Goal: Task Accomplishment & Management: Manage account settings

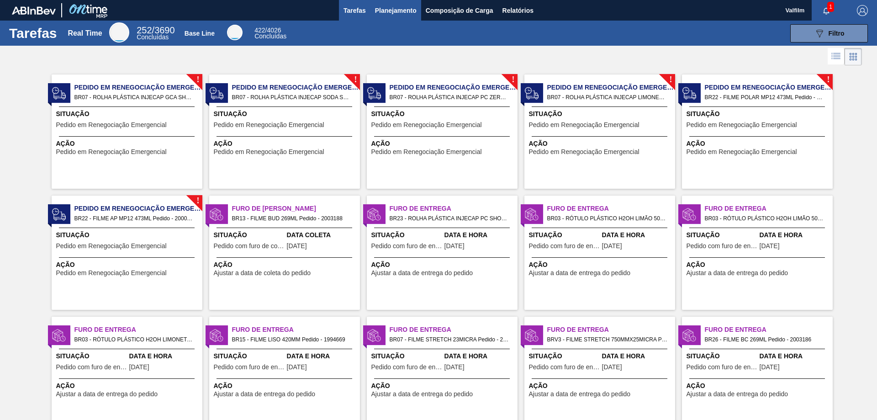
click at [392, 6] on span "Planejamento" at bounding box center [396, 10] width 42 height 11
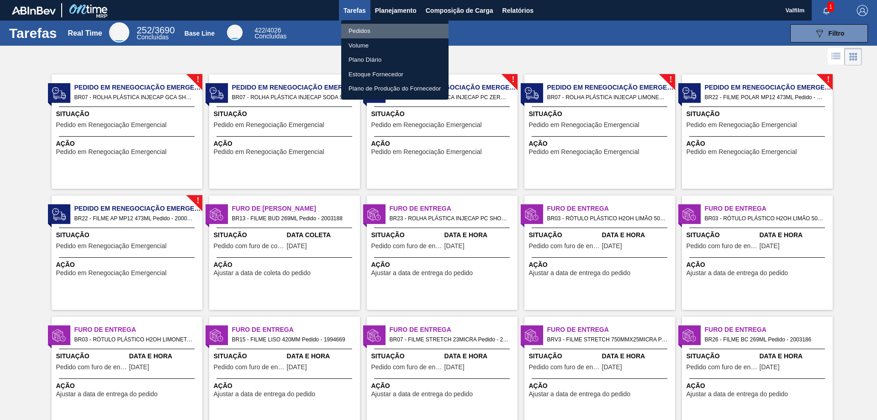
click at [371, 29] on li "Pedidos" at bounding box center [394, 31] width 107 height 15
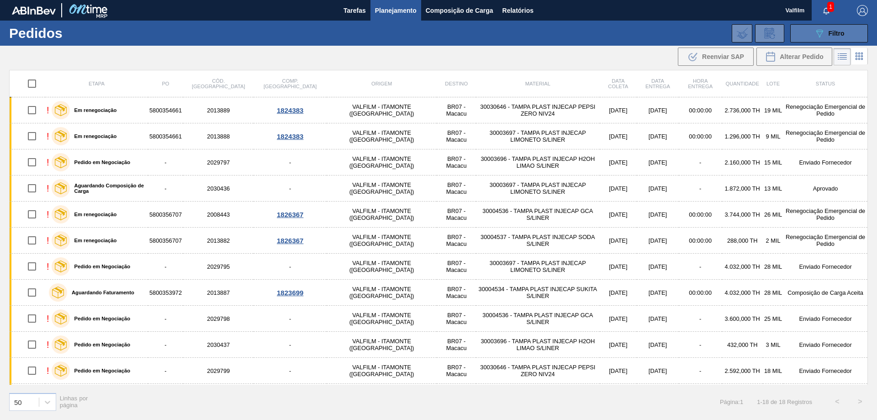
click at [803, 32] on button "089F7B8B-B2A5-4AFE-B5C0-19BA573D28AC Filtro" at bounding box center [830, 33] width 78 height 18
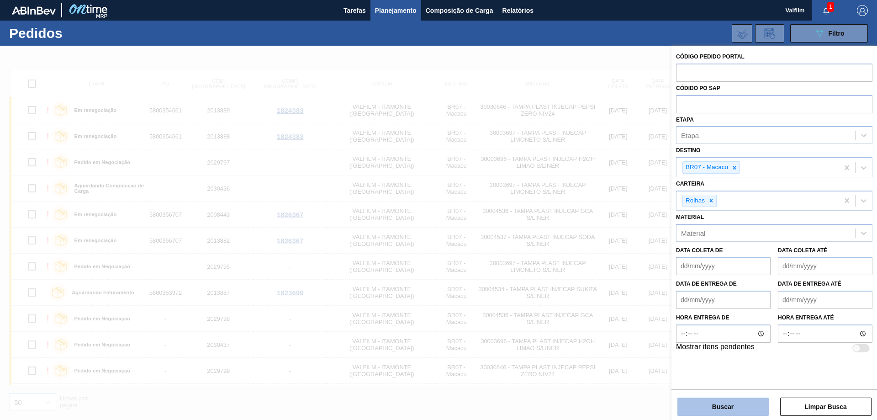
click at [719, 413] on button "Buscar" at bounding box center [723, 407] width 91 height 18
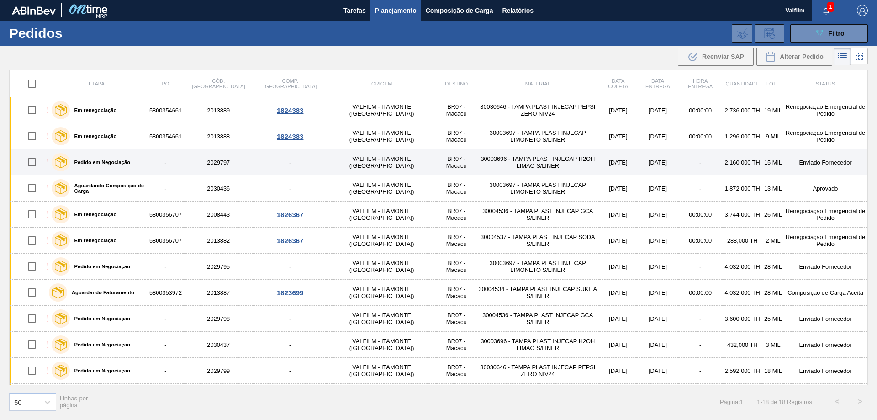
click at [823, 164] on td "Enviado Fornecedor" at bounding box center [826, 162] width 84 height 26
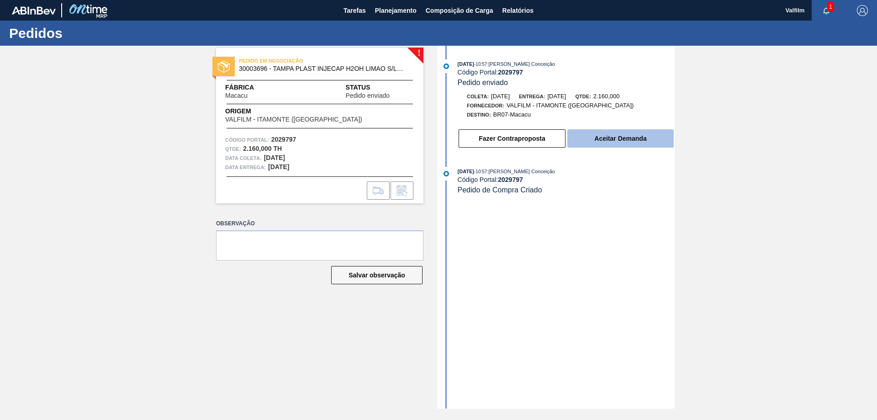
click at [623, 142] on button "Aceitar Demanda" at bounding box center [621, 138] width 106 height 18
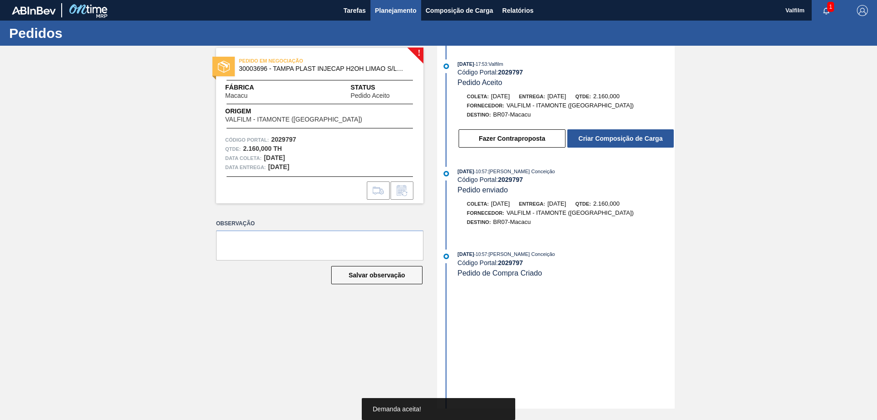
click at [390, 15] on span "Planejamento" at bounding box center [396, 10] width 42 height 11
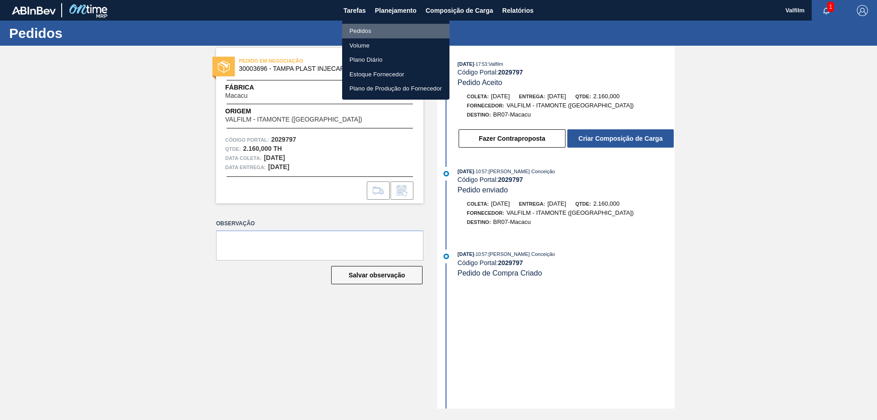
click at [370, 27] on li "Pedidos" at bounding box center [395, 31] width 107 height 15
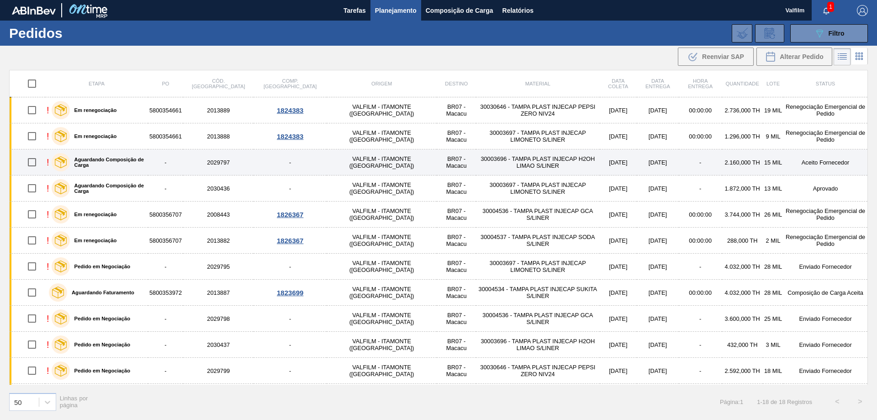
click at [807, 162] on td "Aceito Fornecedor" at bounding box center [826, 162] width 84 height 26
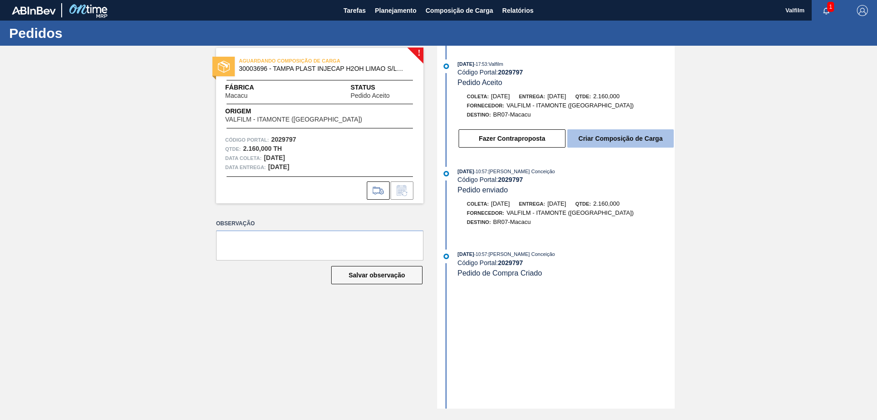
click at [624, 132] on button "Criar Composição de Carga" at bounding box center [621, 138] width 106 height 18
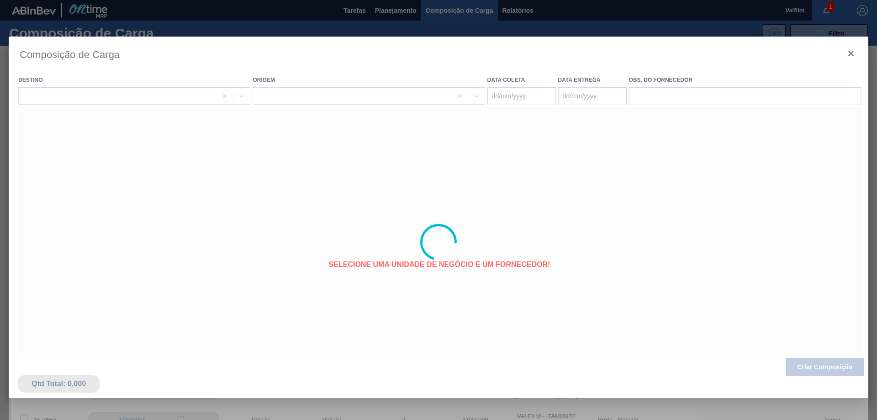
type coleta "[DATE]"
type entrega "[DATE]"
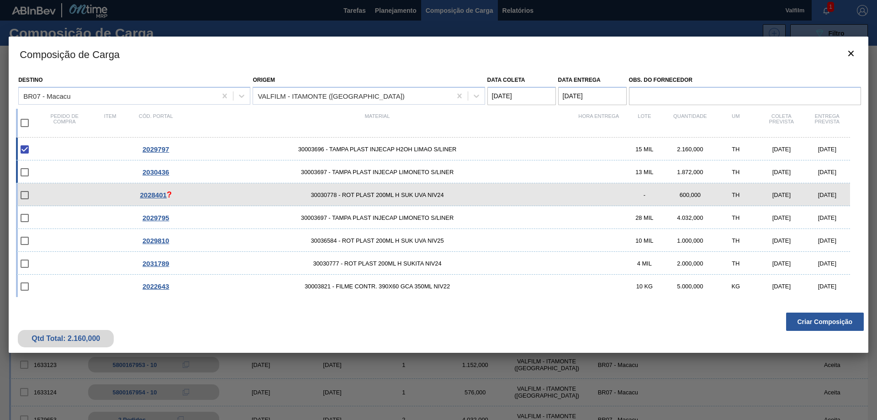
click at [827, 169] on div "[DATE]" at bounding box center [828, 172] width 46 height 7
checkbox input "true"
click at [839, 319] on button "Criar Composição" at bounding box center [825, 322] width 78 height 18
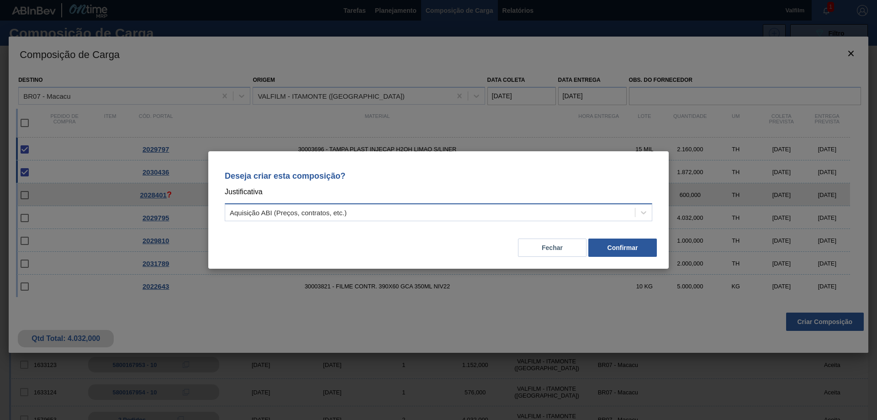
click at [422, 218] on div "Aquisição ABI (Preços, contratos, etc.)" at bounding box center [430, 212] width 410 height 13
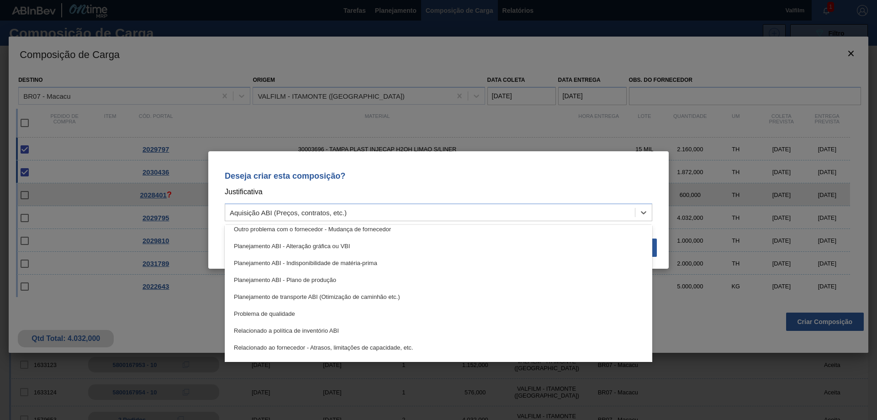
scroll to position [171, 0]
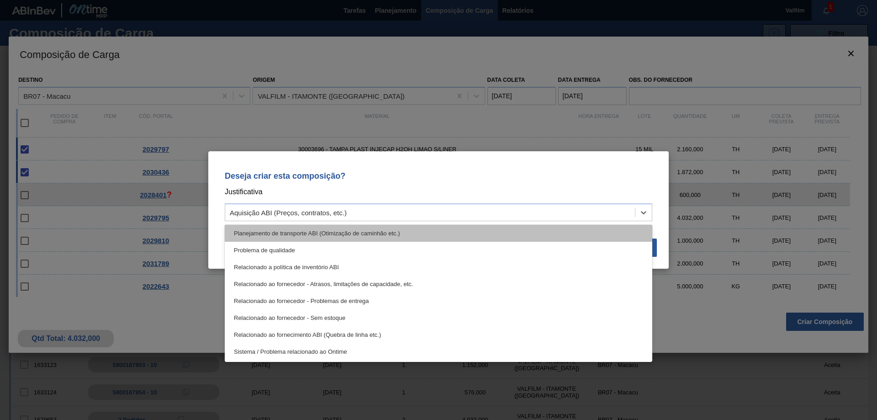
click at [377, 233] on div "Planejamento de transporte ABI (Otimização de caminhão etc.)" at bounding box center [439, 233] width 428 height 17
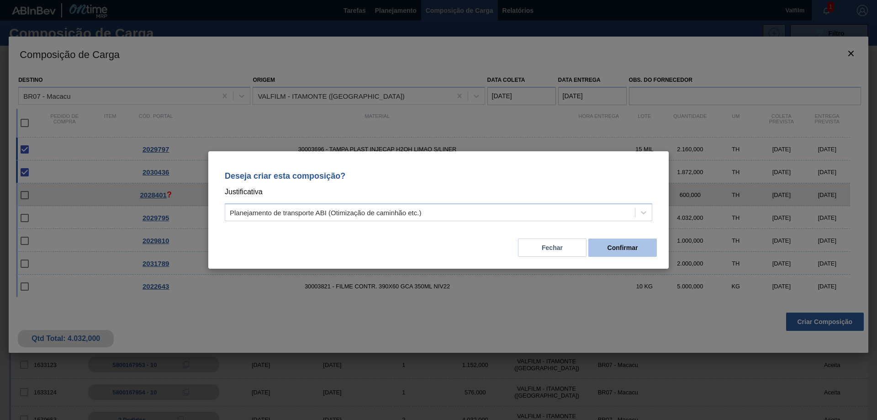
click at [604, 254] on button "Confirmar" at bounding box center [623, 248] width 69 height 18
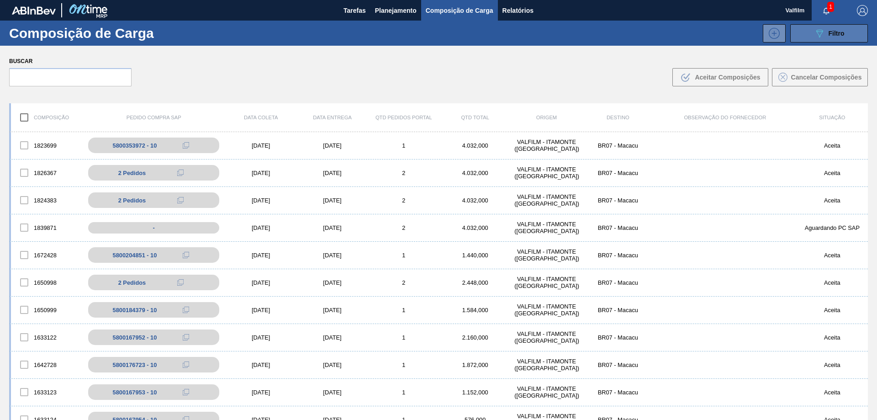
click at [815, 33] on icon "089F7B8B-B2A5-4AFE-B5C0-19BA573D28AC" at bounding box center [819, 33] width 11 height 11
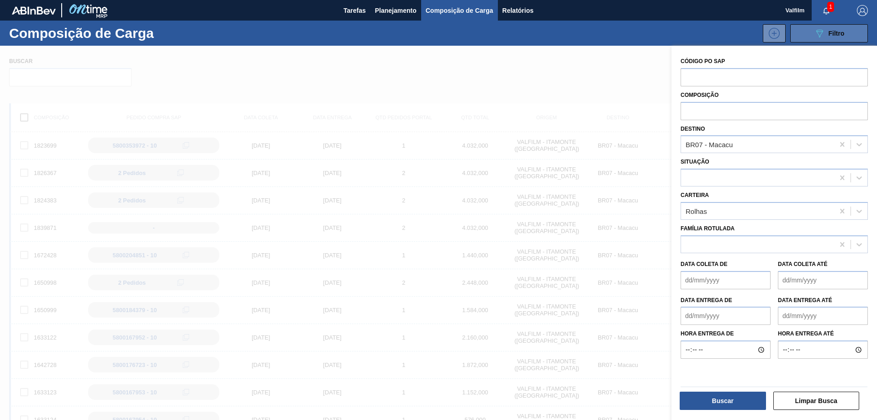
click at [815, 33] on icon "089F7B8B-B2A5-4AFE-B5C0-19BA573D28AC" at bounding box center [819, 33] width 11 height 11
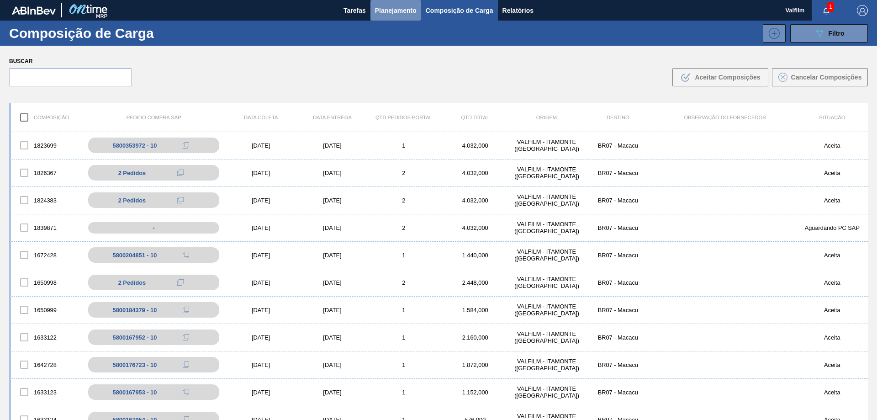
click at [403, 8] on span "Planejamento" at bounding box center [396, 10] width 42 height 11
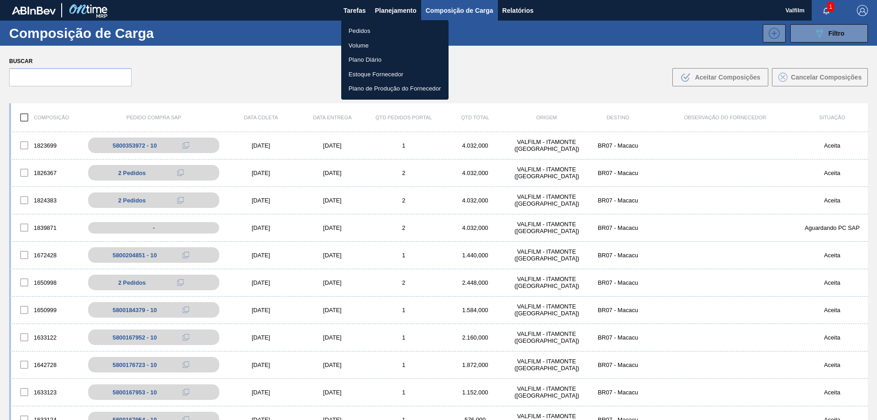
click at [387, 32] on li "Pedidos" at bounding box center [394, 31] width 107 height 15
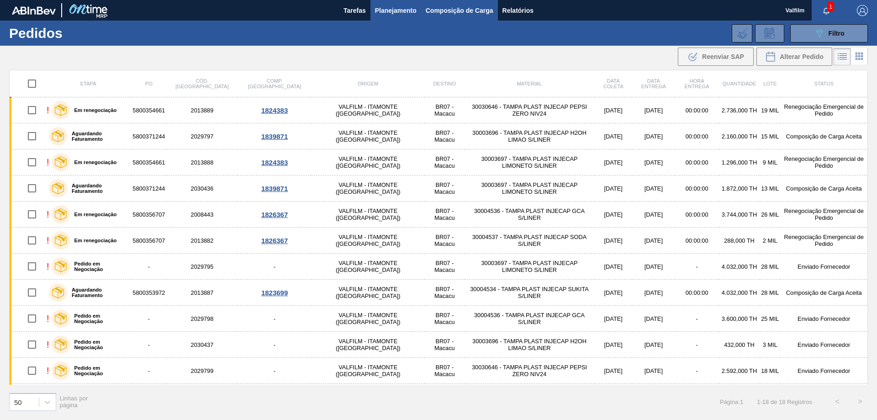
click at [454, 11] on span "Composição de Carga" at bounding box center [460, 10] width 68 height 11
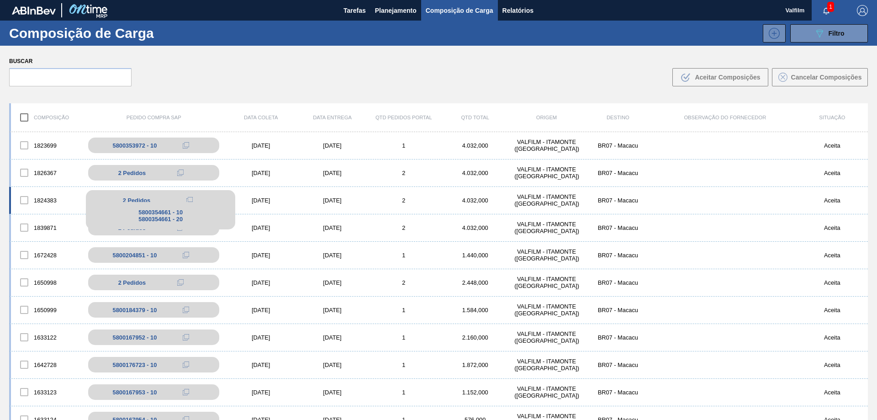
click at [210, 197] on div "2 Pedidos" at bounding box center [161, 200] width 136 height 11
click at [258, 199] on div "[DATE]" at bounding box center [260, 200] width 71 height 7
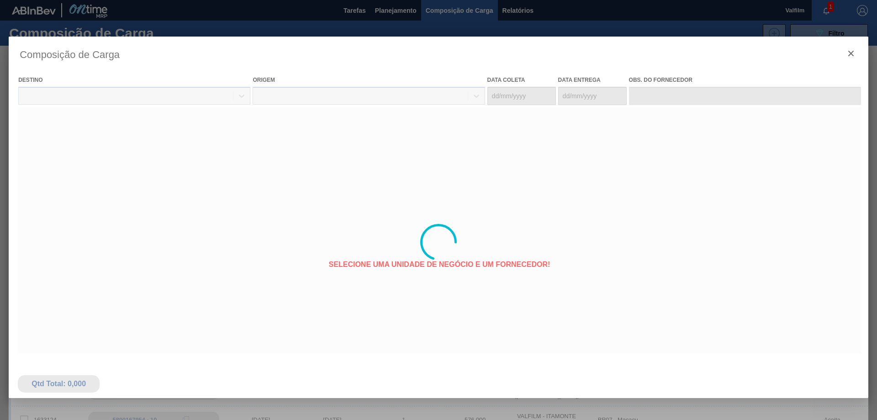
type coleta "[DATE]"
type entrega "[DATE]"
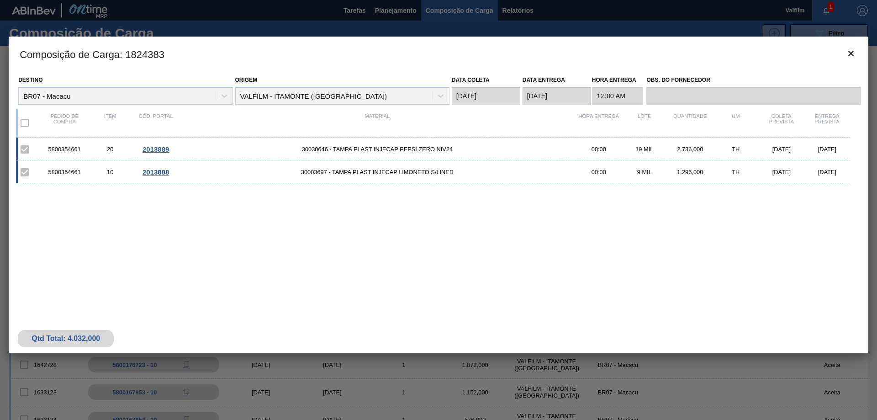
click at [157, 150] on span "2013889" at bounding box center [156, 149] width 27 height 8
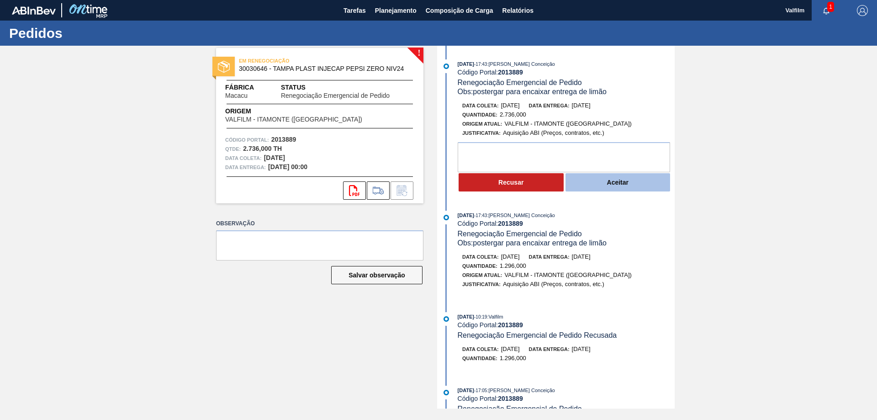
click at [616, 185] on button "Aceitar" at bounding box center [618, 182] width 105 height 18
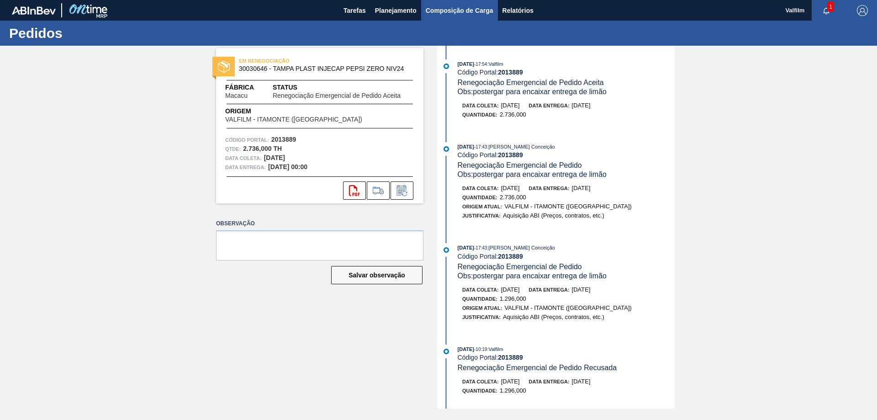
click at [462, 16] on button "Composição de Carga" at bounding box center [459, 10] width 77 height 21
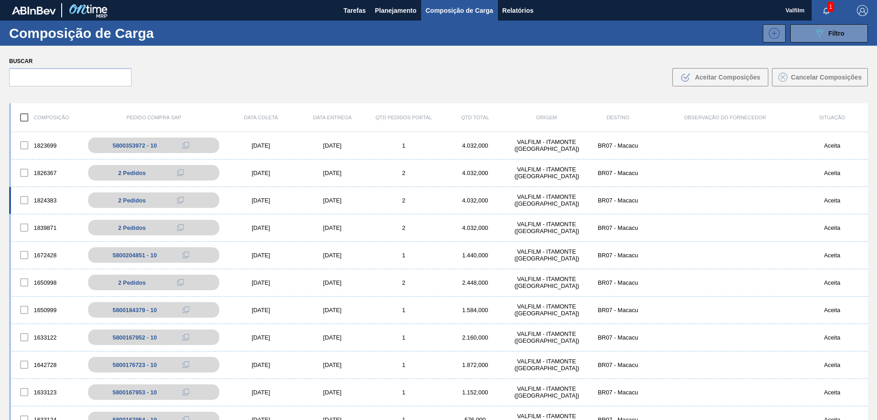
click at [329, 201] on div "[DATE]" at bounding box center [332, 200] width 71 height 7
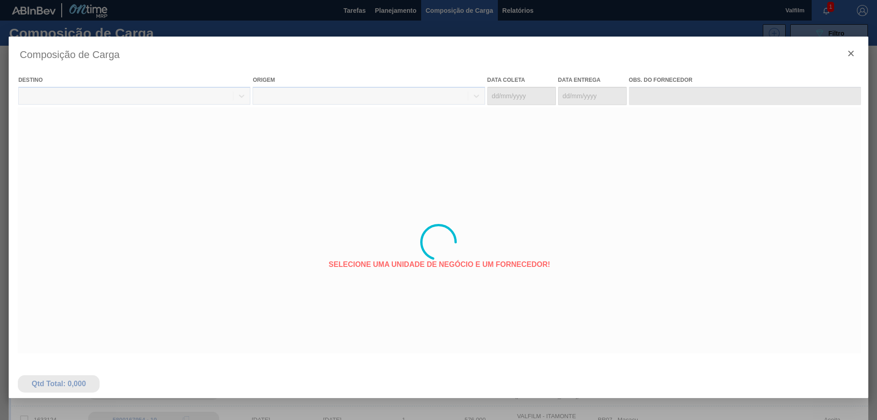
type coleta "[DATE]"
type entrega "[DATE]"
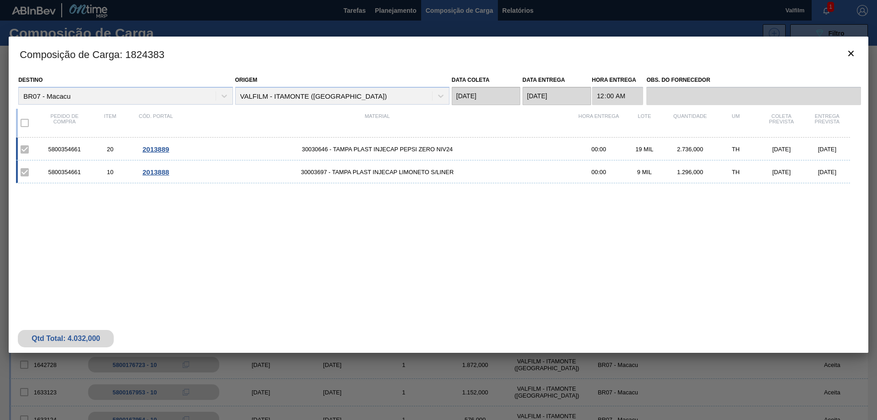
click at [157, 173] on span "2013888" at bounding box center [156, 172] width 27 height 8
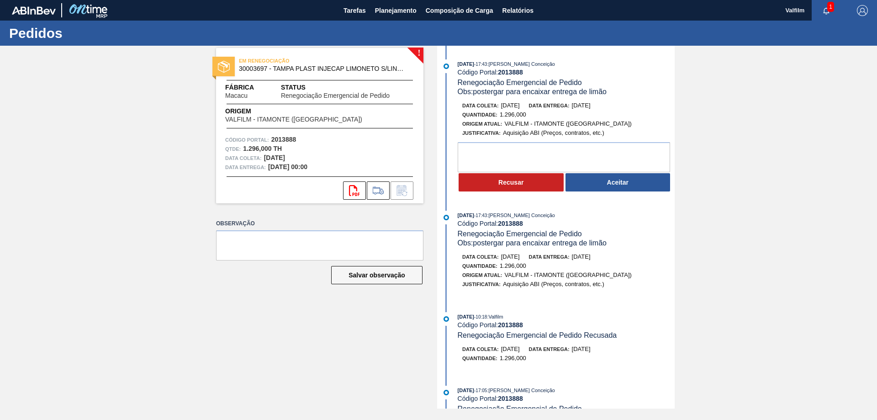
click at [627, 186] on button "Aceitar" at bounding box center [618, 182] width 105 height 18
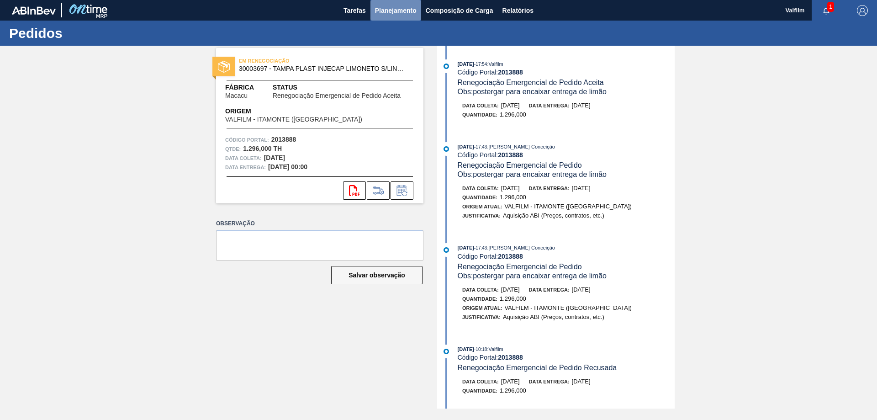
click at [396, 9] on span "Planejamento" at bounding box center [396, 10] width 42 height 11
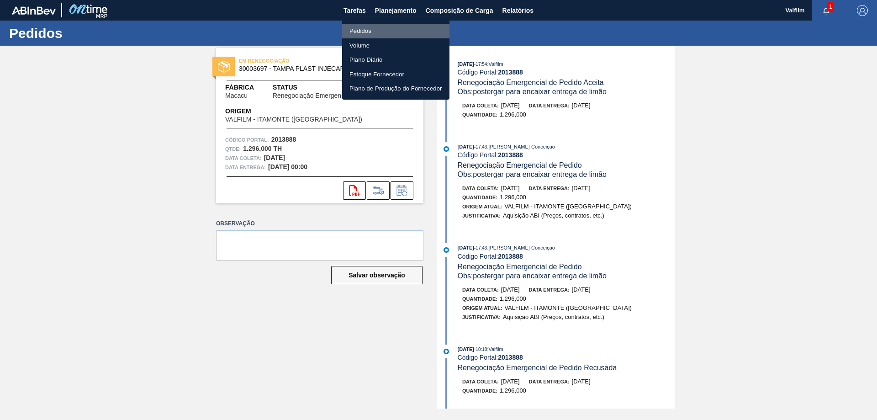
click at [373, 30] on li "Pedidos" at bounding box center [395, 31] width 107 height 15
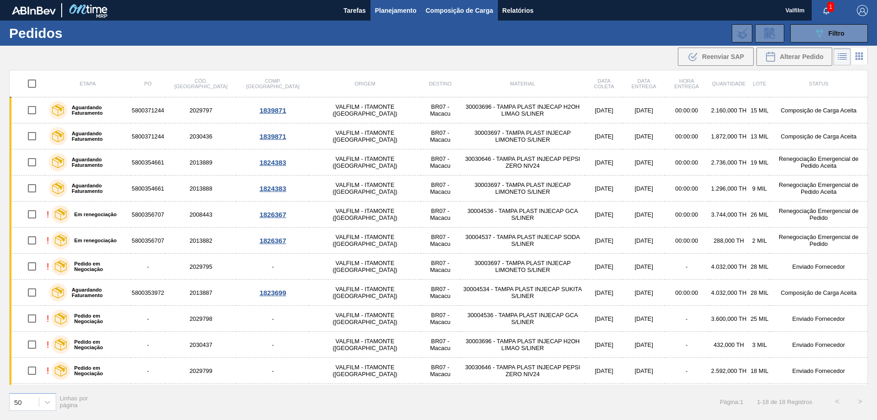
click at [467, 10] on span "Composição de Carga" at bounding box center [460, 10] width 68 height 11
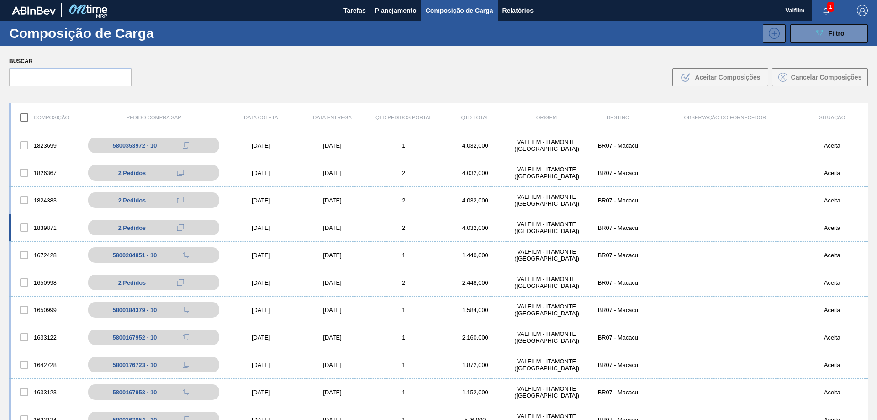
click at [253, 231] on div "[DATE]" at bounding box center [260, 227] width 71 height 7
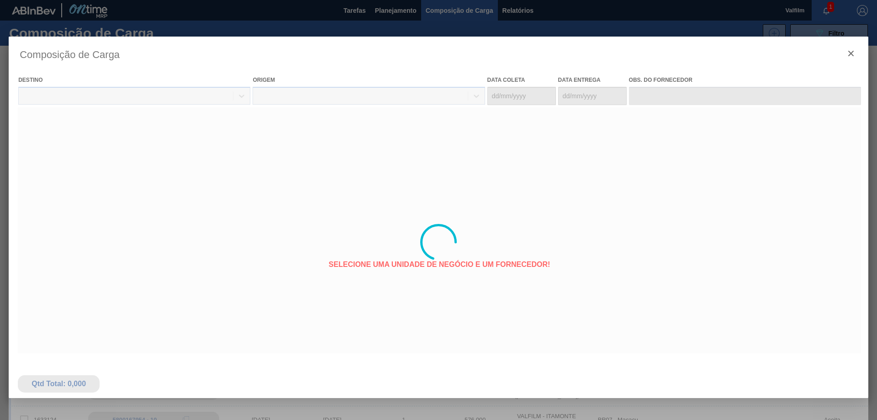
type coleta "[DATE]"
type entrega "[DATE]"
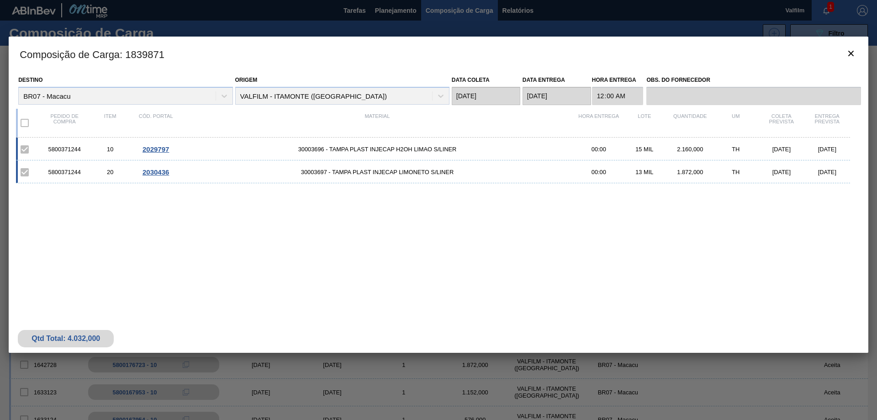
click at [70, 150] on div "5800371244" at bounding box center [65, 149] width 46 height 7
copy div "5800371244"
click at [857, 52] on button "botão de ícone" at bounding box center [851, 54] width 22 height 22
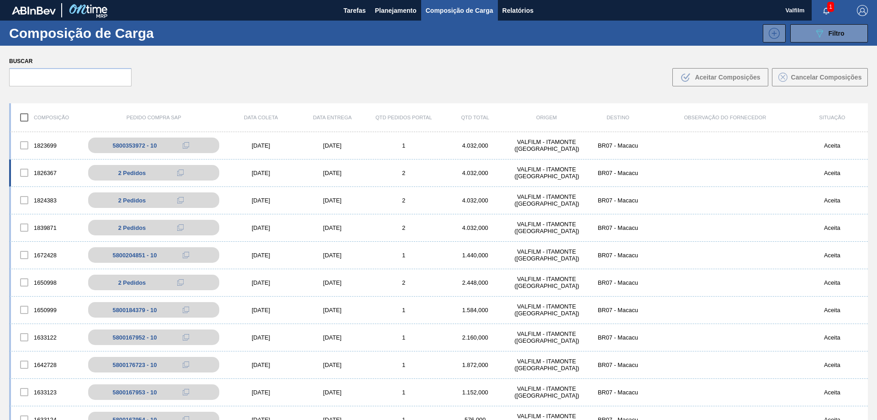
click at [287, 169] on div "1826367 2 Pedidos 5800356707 - 10 5800356707 - 20 25/09/2025 26/09/2025 2 4.032…" at bounding box center [438, 172] width 859 height 27
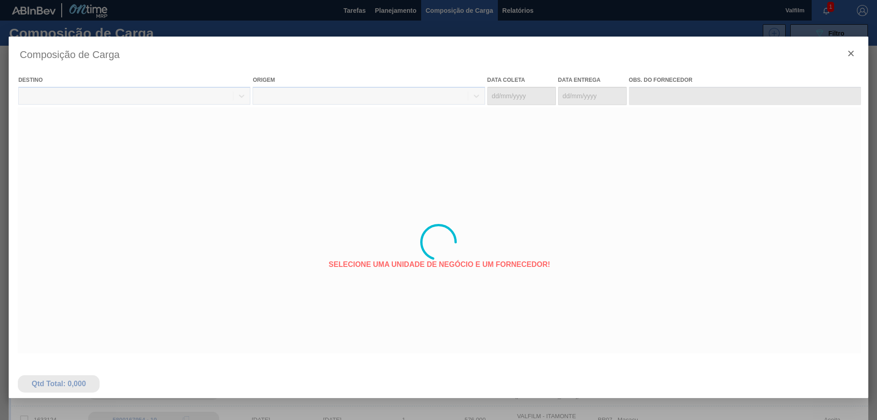
type coleta "[DATE]"
type entrega "[DATE]"
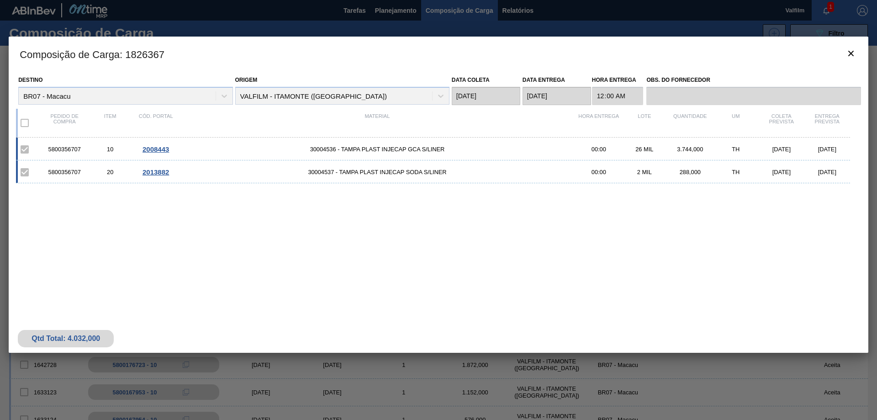
click at [159, 144] on div "5800356707 10 2008443 30004536 - TAMPA PLAST INJECAP GCA S/LINER 00:00 26 MIL 3…" at bounding box center [433, 149] width 834 height 23
click at [160, 149] on span "2008443" at bounding box center [156, 149] width 27 height 8
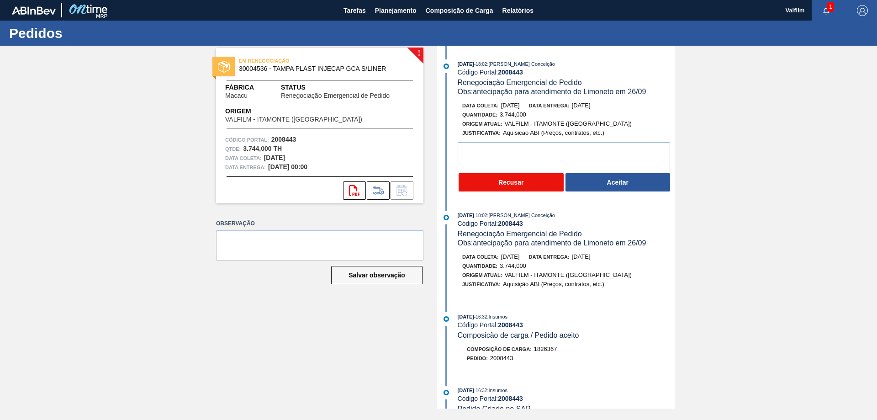
click at [515, 180] on button "Recusar" at bounding box center [511, 182] width 105 height 18
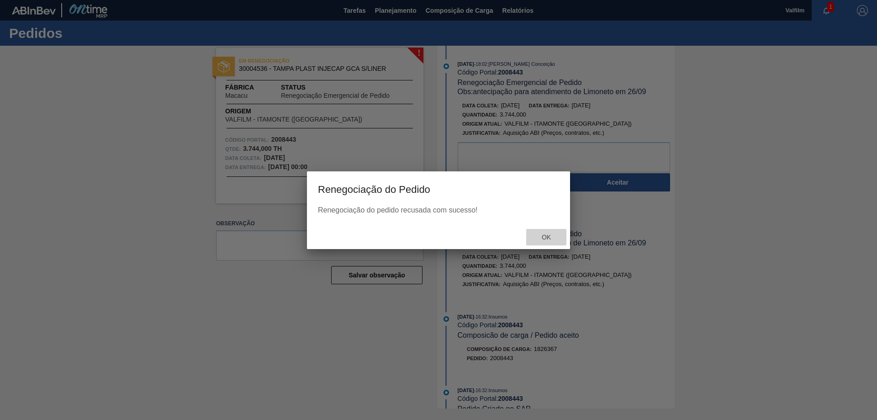
click at [551, 241] on div "Ok" at bounding box center [546, 237] width 40 height 17
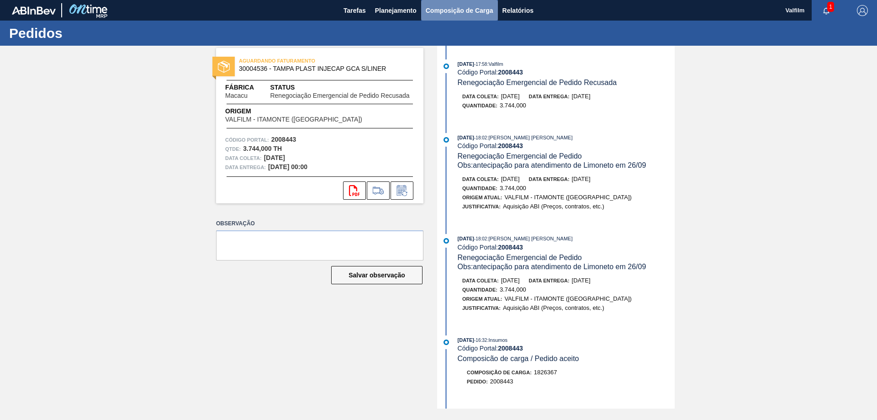
click at [448, 14] on span "Composição de Carga" at bounding box center [460, 10] width 68 height 11
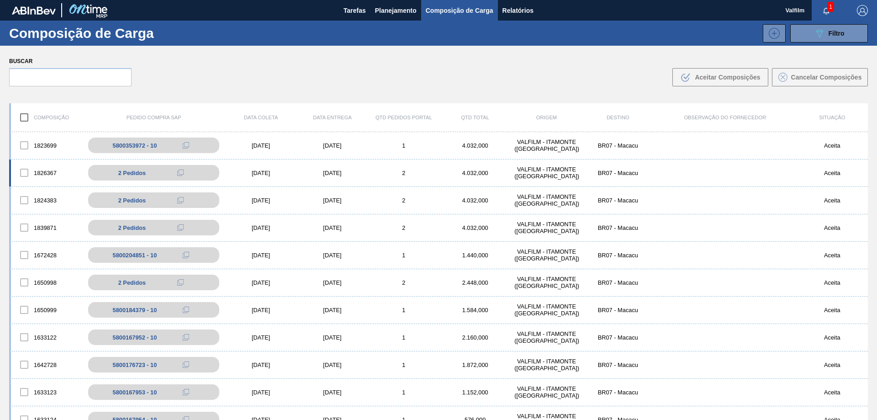
click at [325, 173] on div "[DATE]" at bounding box center [332, 173] width 71 height 7
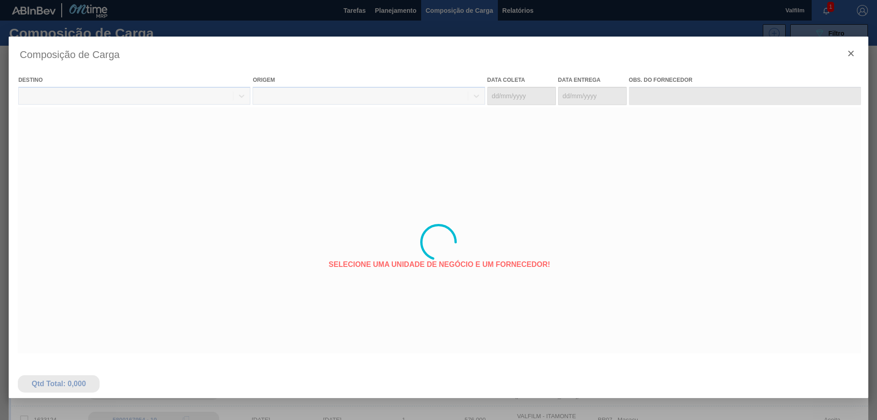
type coleta "[DATE]"
type entrega "[DATE]"
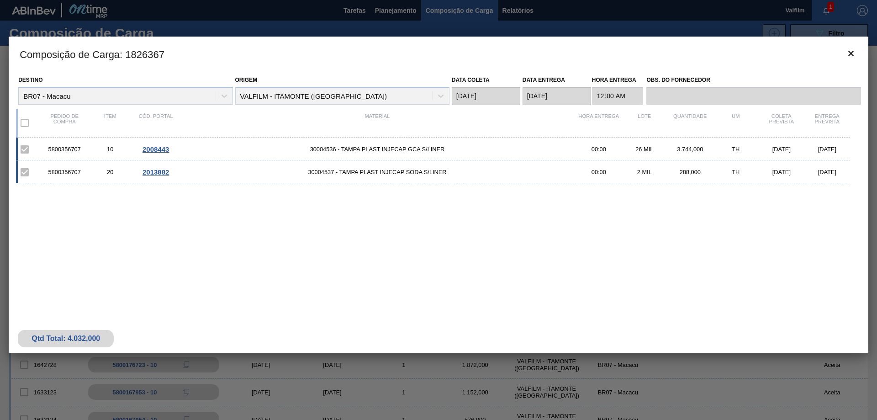
click at [159, 170] on span "2013882" at bounding box center [156, 172] width 27 height 8
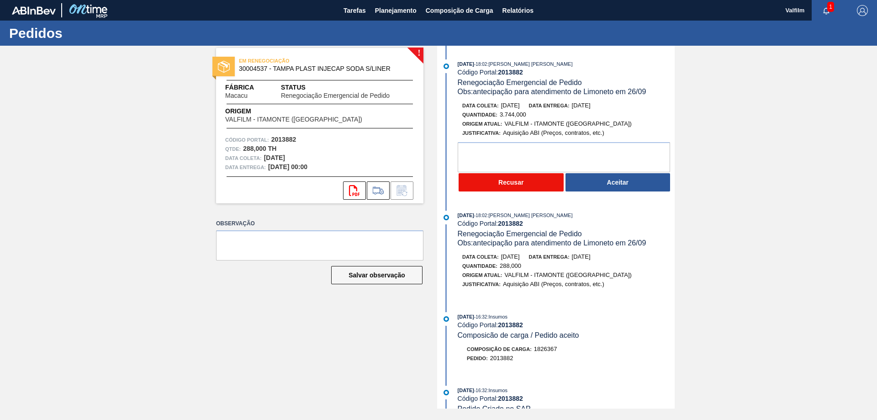
click at [512, 183] on button "Recusar" at bounding box center [511, 182] width 105 height 18
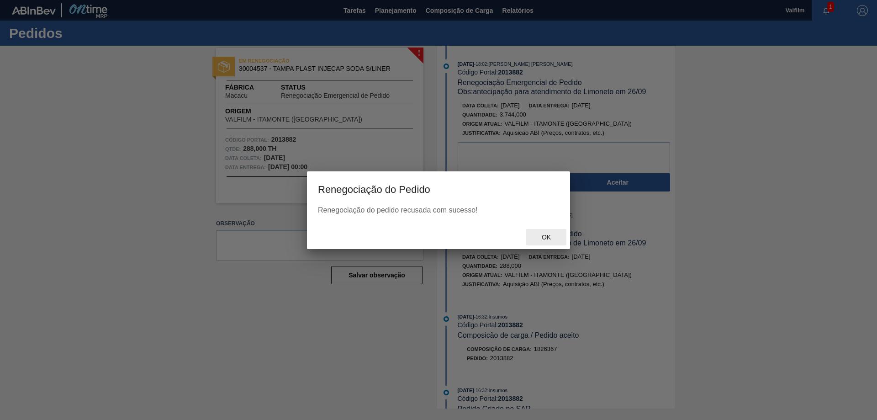
click at [553, 240] on span "Ok" at bounding box center [547, 237] width 24 height 7
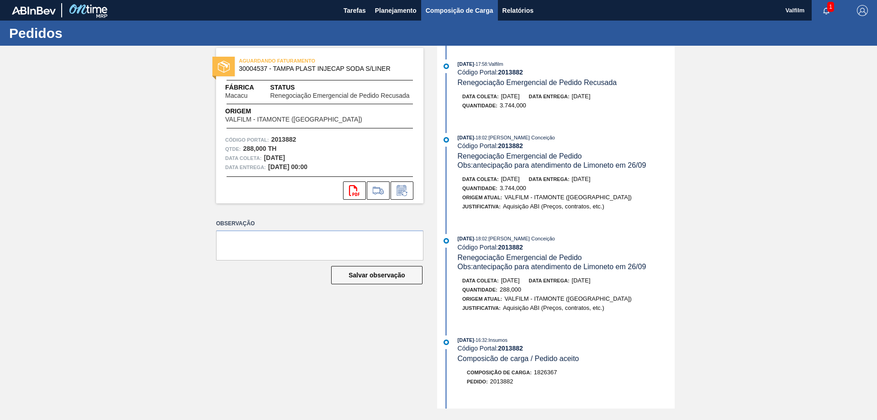
click at [430, 9] on span "Composição de Carga" at bounding box center [460, 10] width 68 height 11
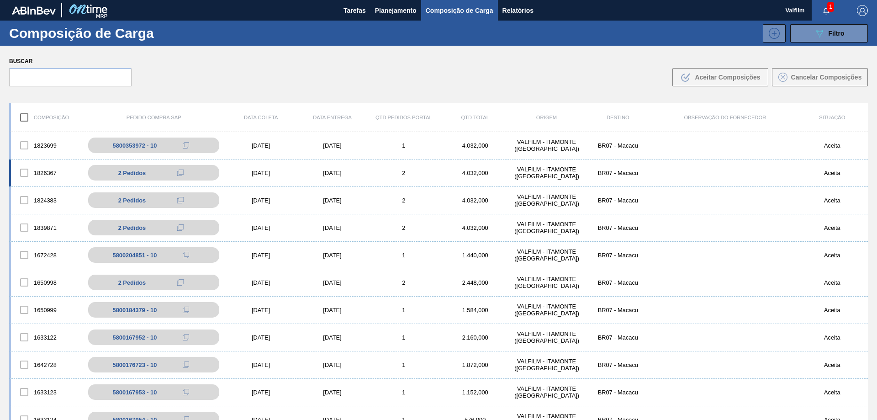
click at [336, 175] on div "[DATE]" at bounding box center [332, 173] width 71 height 7
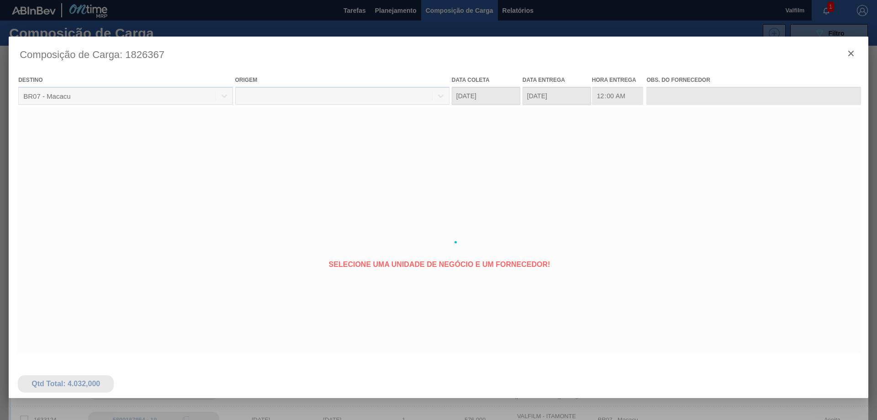
type coleta "[DATE]"
type entrega "[DATE]"
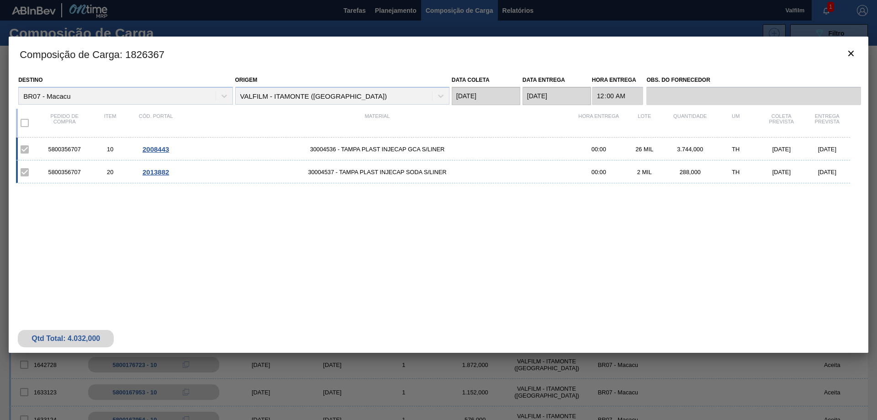
click at [156, 147] on span "2008443" at bounding box center [156, 149] width 27 height 8
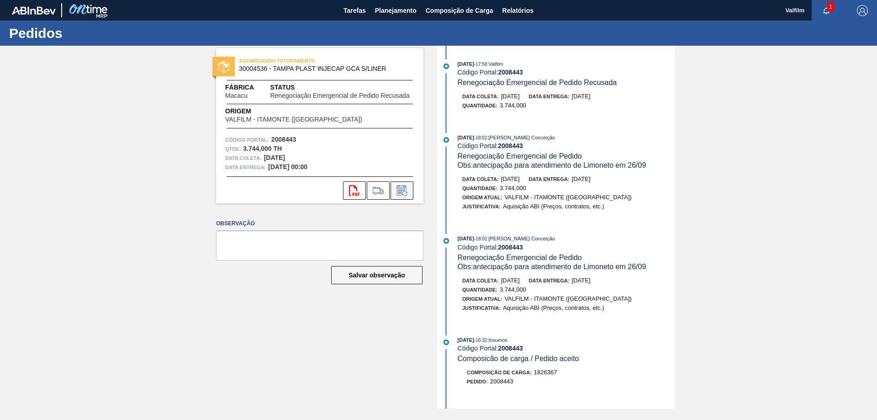
click at [403, 191] on icon at bounding box center [402, 190] width 15 height 11
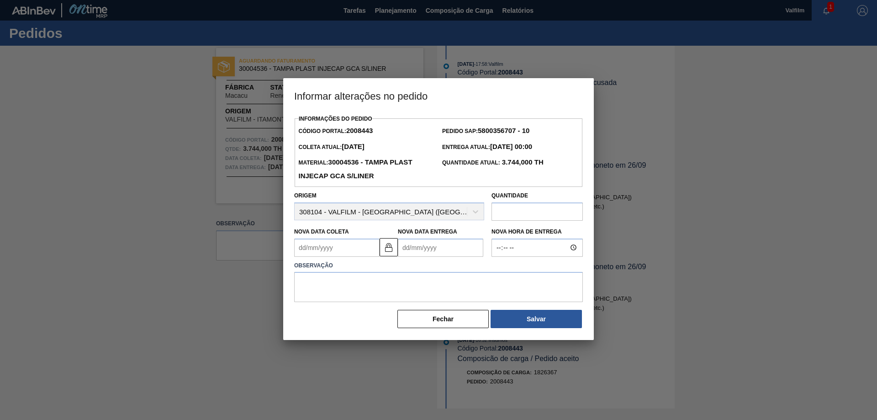
click at [342, 250] on Coleta2008443 "Nova Data Coleta" at bounding box center [336, 248] width 85 height 18
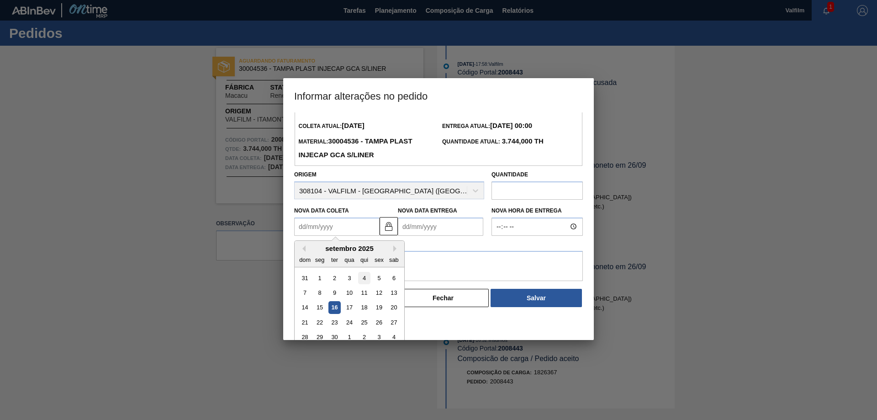
scroll to position [31, 0]
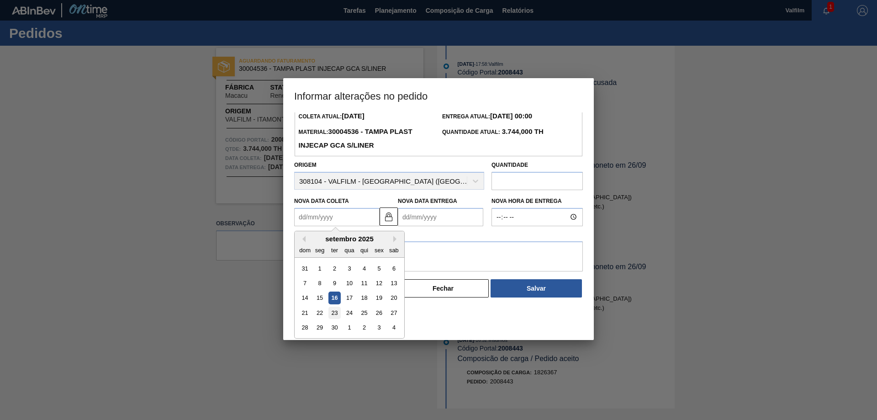
click at [335, 317] on div "23" at bounding box center [335, 313] width 12 height 12
type Coleta2008443 "[DATE]"
type Entrega2008443 "24/09/2025"
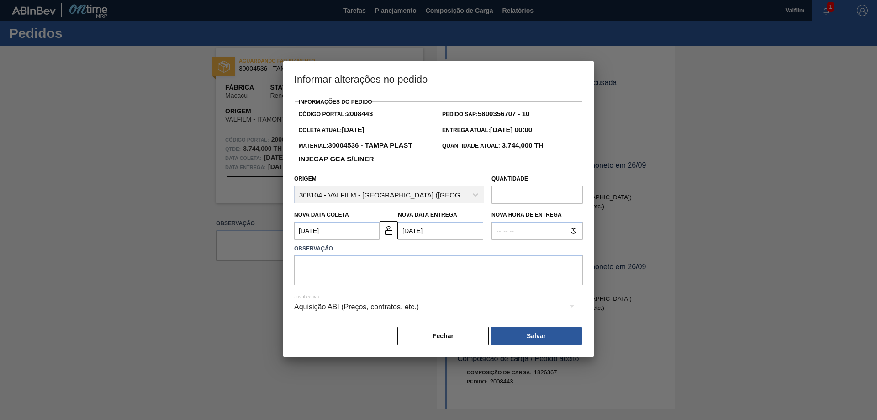
scroll to position [0, 0]
click at [393, 261] on textarea at bounding box center [438, 270] width 289 height 30
type textarea "Ajuste de data para melhora do fluxo logístico."
click at [482, 311] on div "Aquisição ABI (Preços, contratos, etc.)" at bounding box center [438, 307] width 289 height 26
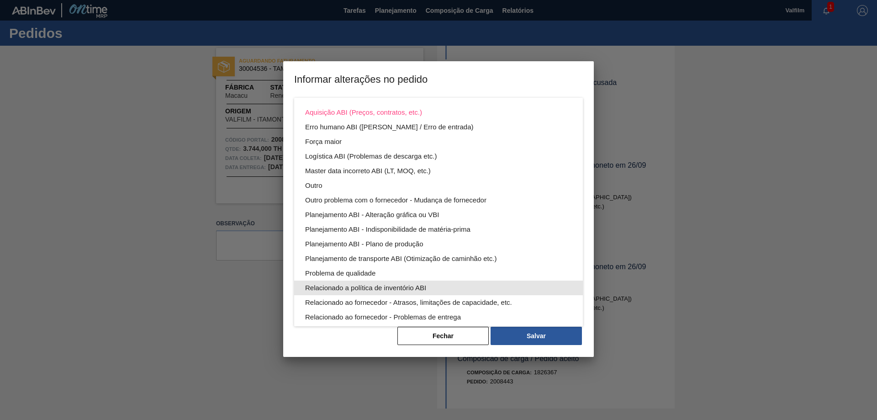
scroll to position [49, 0]
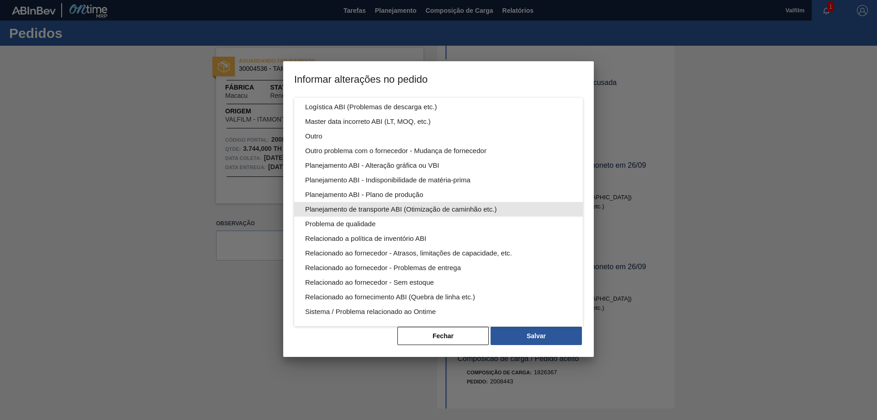
click at [442, 211] on div "Planejamento de transporte ABI (Otimização de caminhão etc.)" at bounding box center [438, 209] width 267 height 15
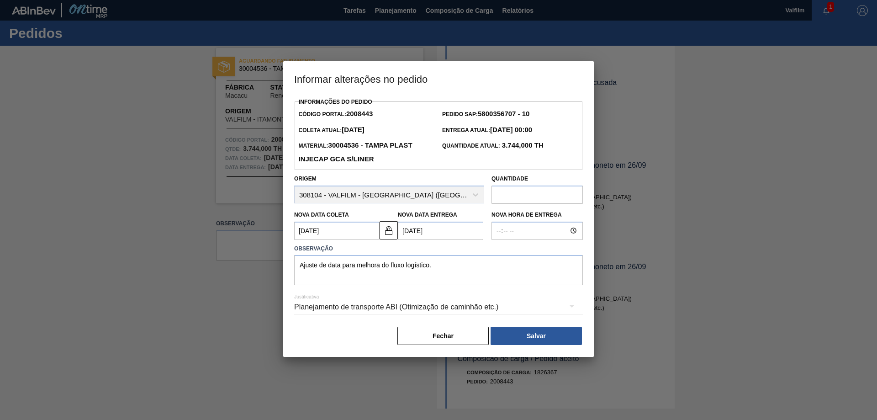
scroll to position [0, 0]
click at [541, 336] on button "Salvar" at bounding box center [536, 336] width 91 height 18
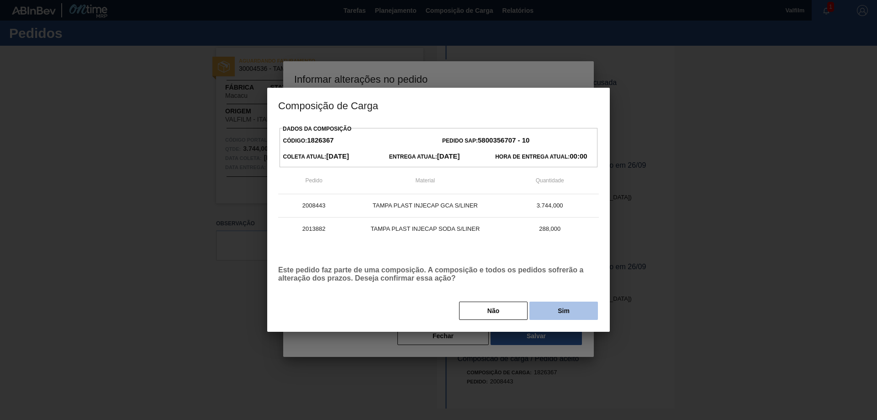
click at [565, 315] on button "Sim" at bounding box center [564, 311] width 69 height 18
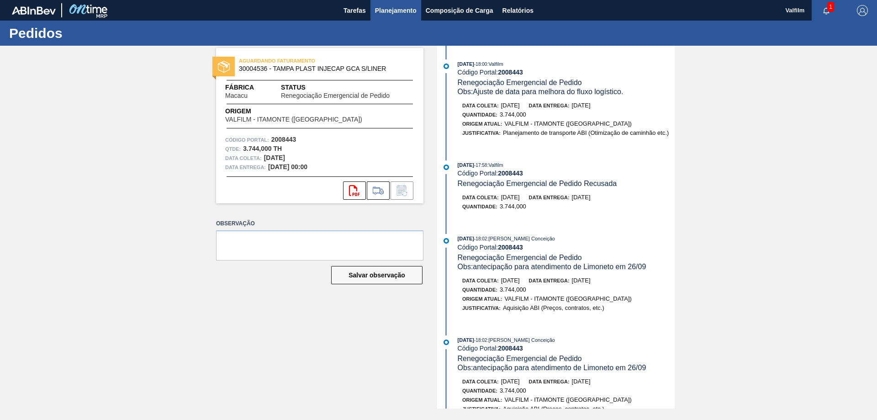
click at [401, 9] on span "Planejamento" at bounding box center [396, 10] width 42 height 11
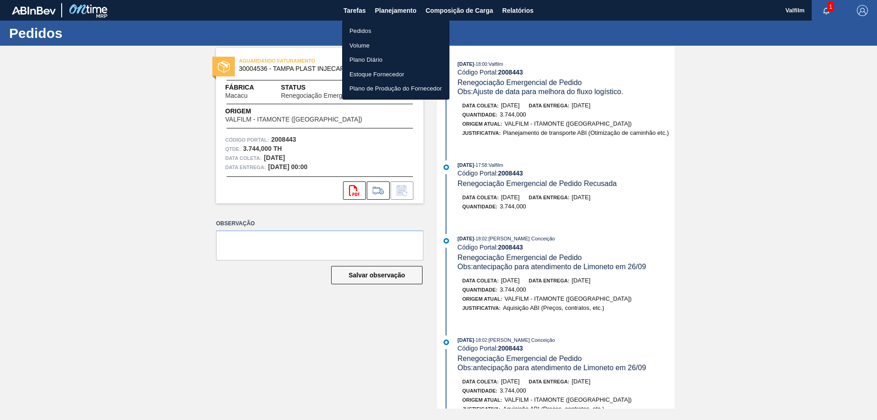
click at [358, 31] on li "Pedidos" at bounding box center [395, 31] width 107 height 15
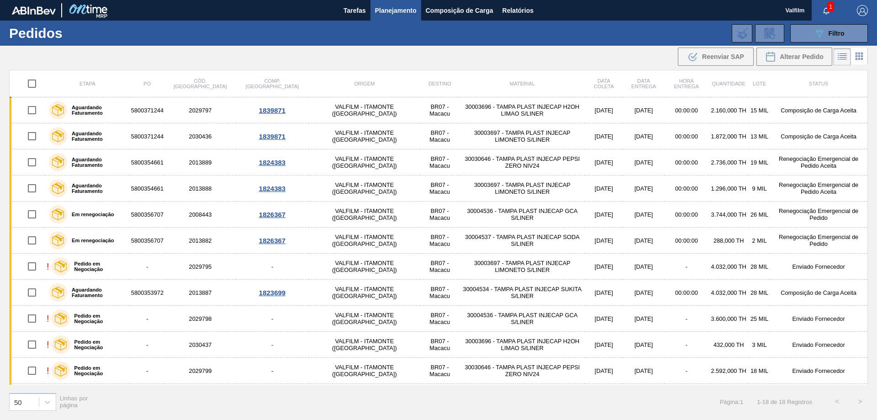
scroll to position [46, 0]
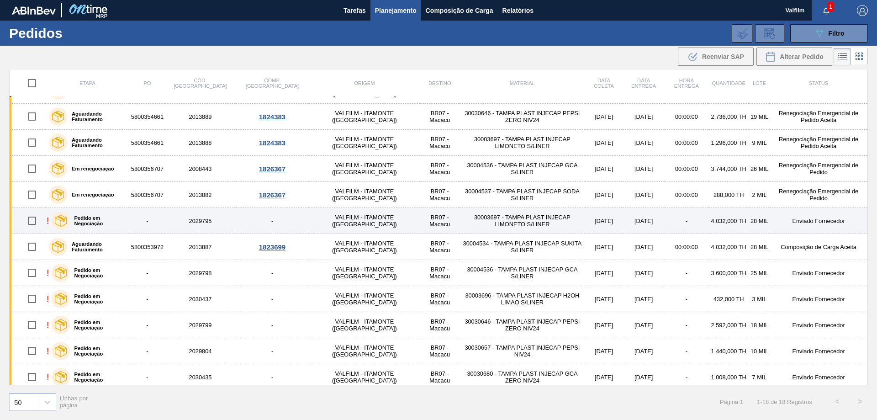
click at [770, 221] on td "Enviado Fornecedor" at bounding box center [819, 221] width 98 height 26
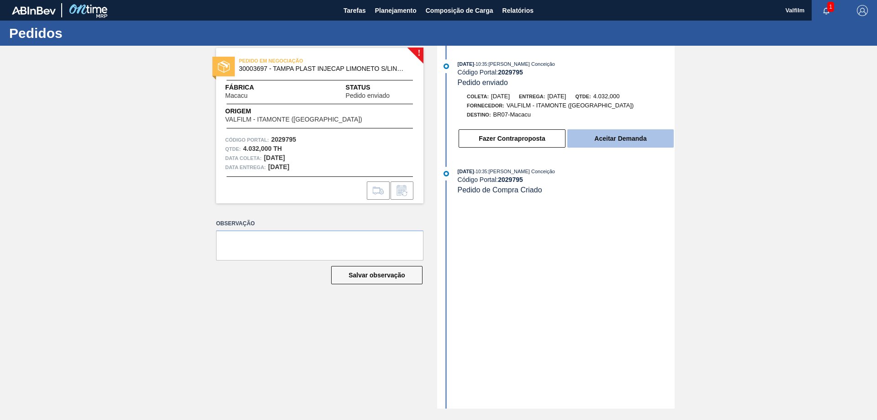
click at [637, 143] on button "Aceitar Demanda" at bounding box center [621, 138] width 106 height 18
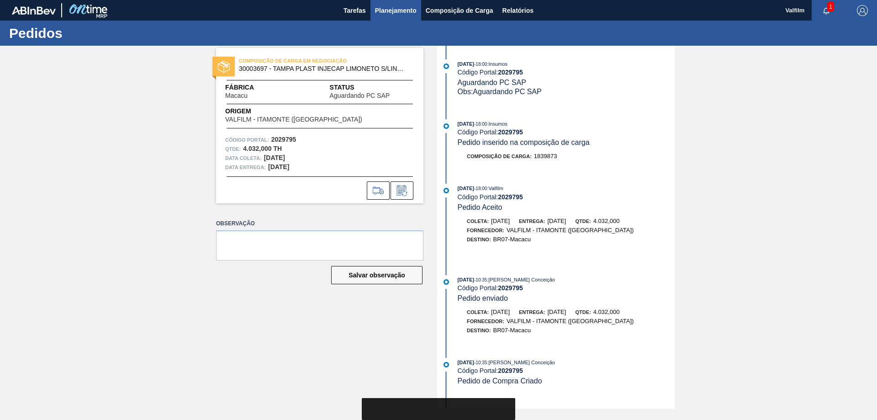
click at [377, 13] on span "Planejamento" at bounding box center [396, 10] width 42 height 11
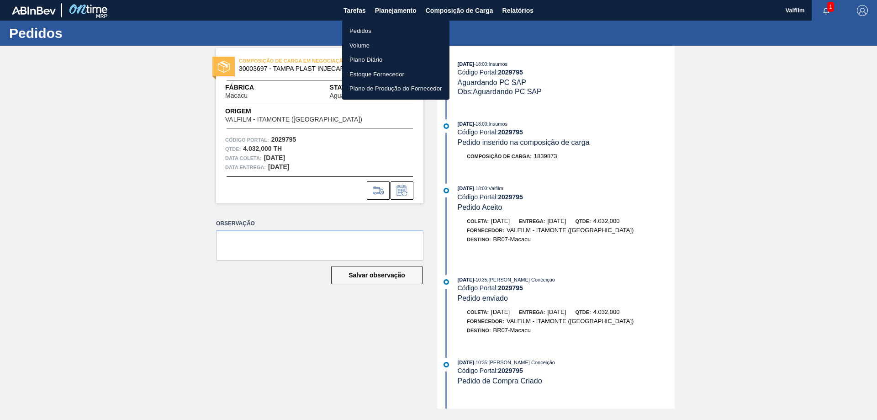
click at [354, 30] on li "Pedidos" at bounding box center [395, 31] width 107 height 15
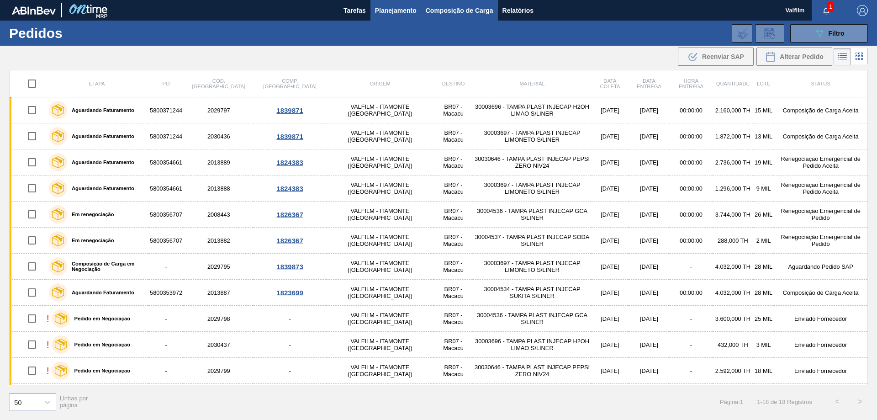
click at [443, 15] on span "Composição de Carga" at bounding box center [460, 10] width 68 height 11
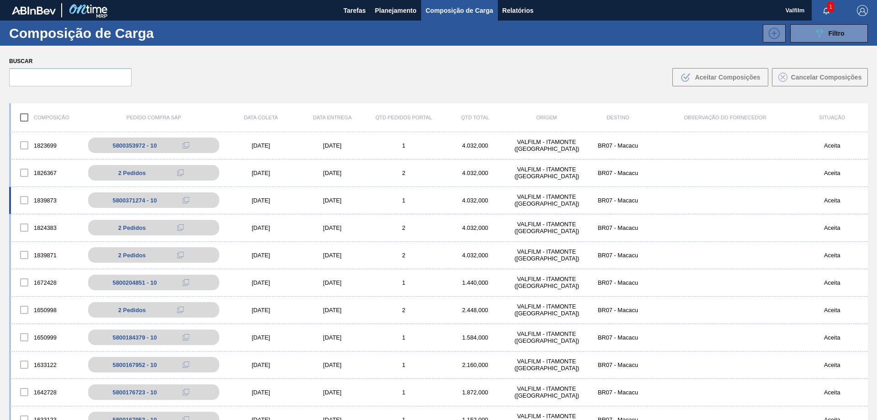
click at [332, 199] on div "[DATE]" at bounding box center [332, 200] width 71 height 7
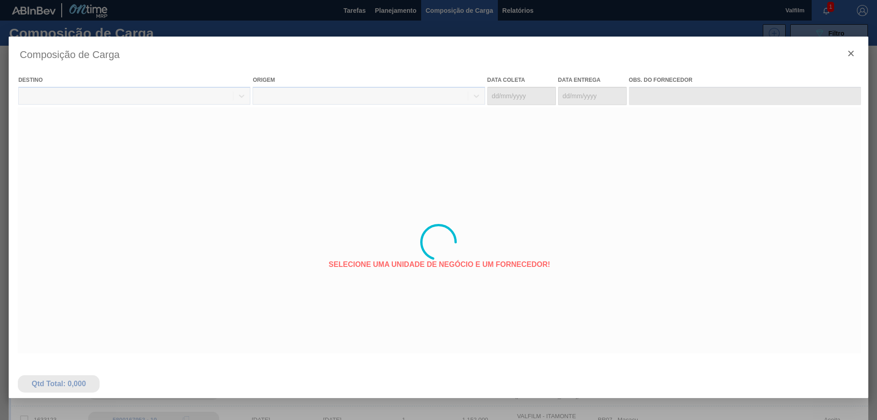
type coleta "[DATE]"
type entrega "[DATE]"
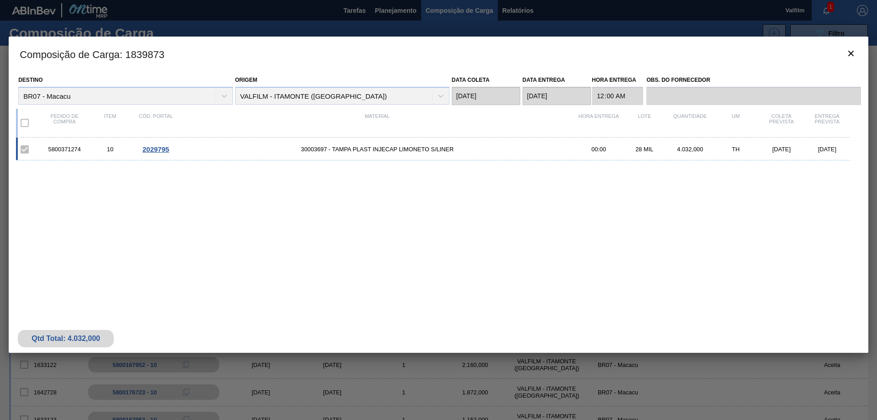
click at [63, 148] on div "5800371274" at bounding box center [65, 149] width 46 height 7
copy div "5800371274"
click at [860, 51] on button "botão de ícone" at bounding box center [851, 54] width 22 height 22
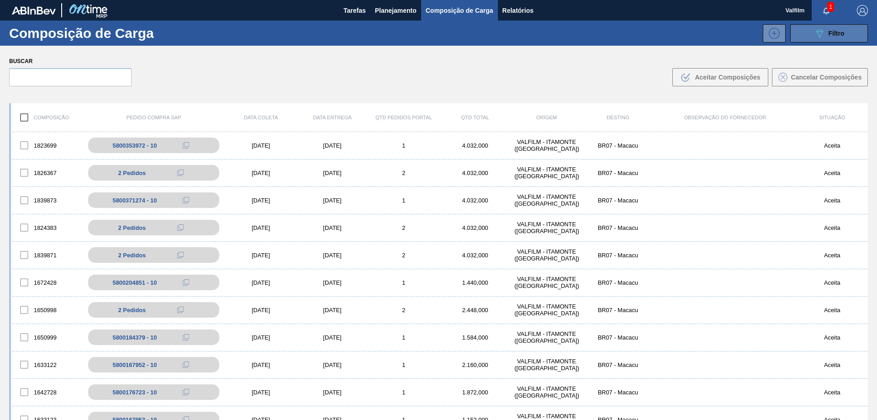
click at [808, 38] on button "089F7B8B-B2A5-4AFE-B5C0-19BA573D28AC Filtro" at bounding box center [830, 33] width 78 height 18
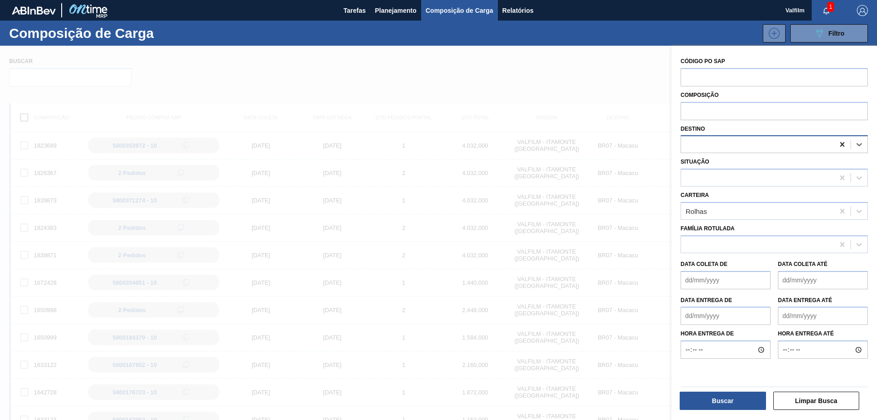
click at [841, 147] on icon at bounding box center [842, 144] width 9 height 9
type input "jag"
click at [779, 166] on div "BR23 - Jaguariúna" at bounding box center [774, 167] width 187 height 17
click at [730, 400] on button "Buscar" at bounding box center [723, 401] width 86 height 18
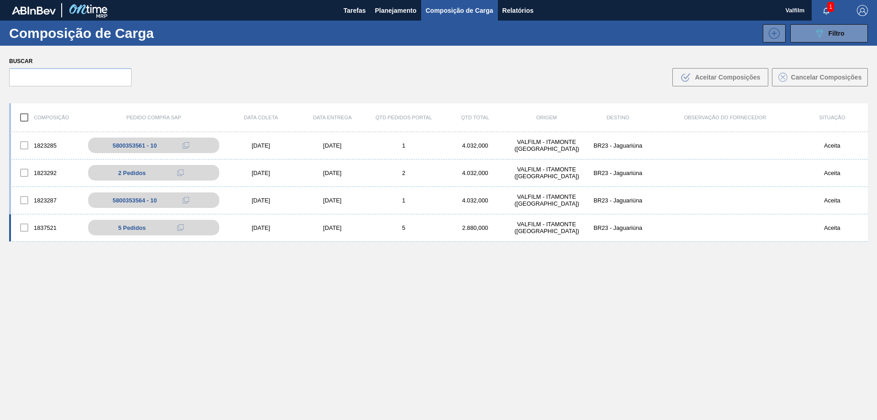
click at [336, 228] on div "[DATE]" at bounding box center [332, 227] width 71 height 7
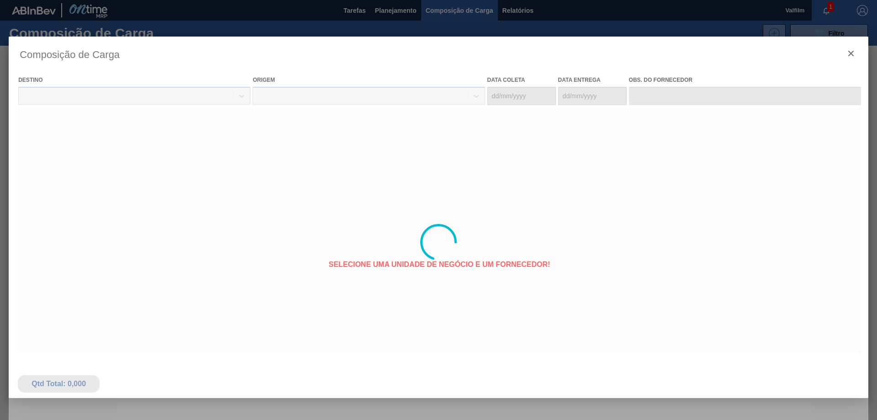
type coleta "[DATE]"
type entrega "[DATE]"
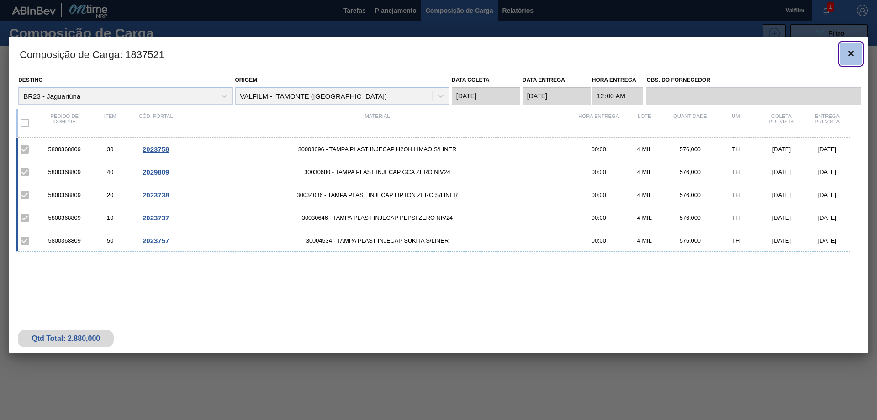
click at [849, 55] on icon "botão de ícone" at bounding box center [851, 53] width 5 height 5
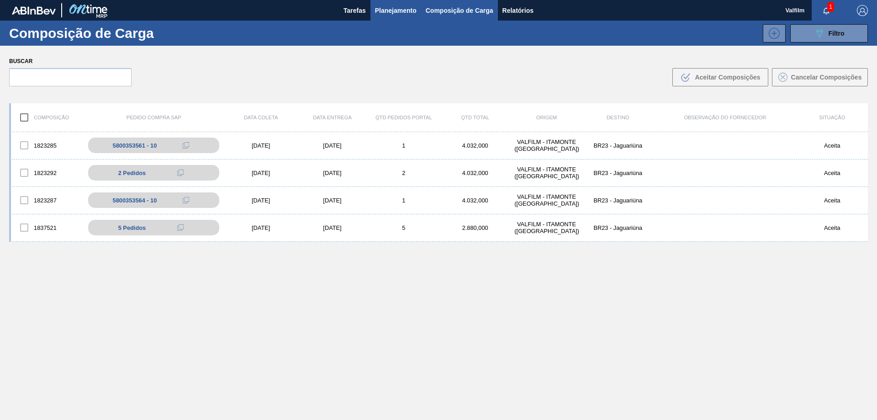
click at [399, 6] on span "Planejamento" at bounding box center [396, 10] width 42 height 11
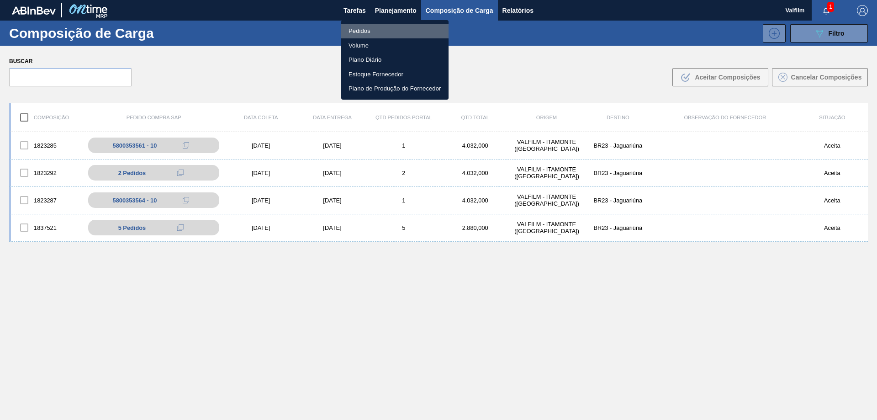
click at [374, 29] on li "Pedidos" at bounding box center [394, 31] width 107 height 15
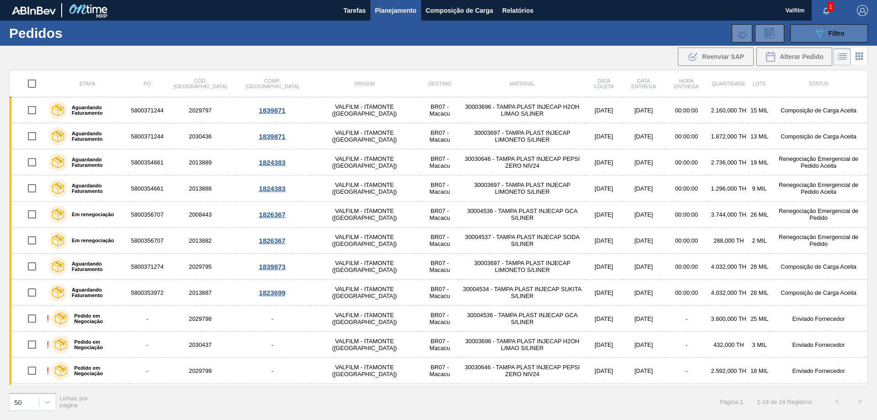
click at [810, 35] on button "089F7B8B-B2A5-4AFE-B5C0-19BA573D28AC Filtro" at bounding box center [830, 33] width 78 height 18
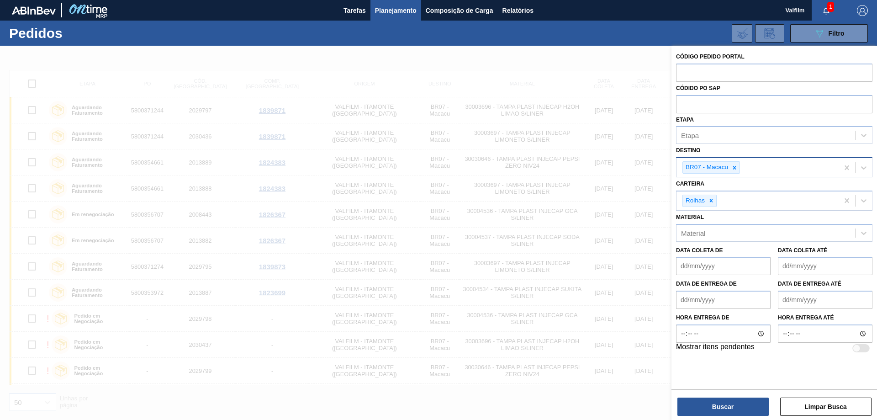
click at [741, 169] on div "BR07 - Macacu" at bounding box center [758, 167] width 162 height 19
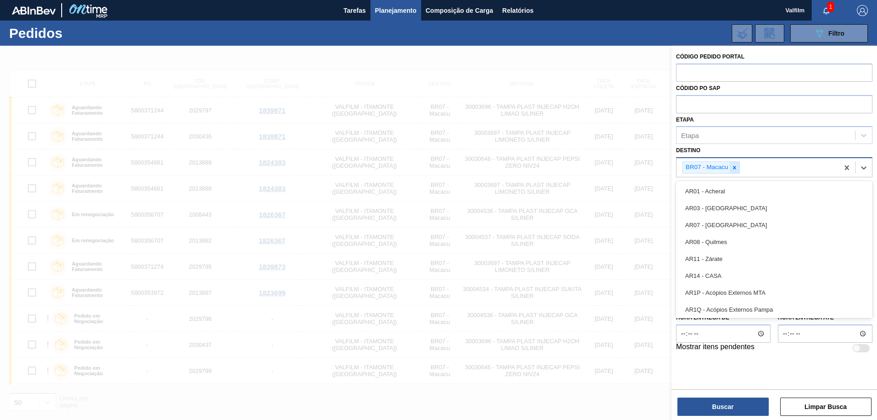
click at [737, 170] on icon at bounding box center [735, 168] width 6 height 6
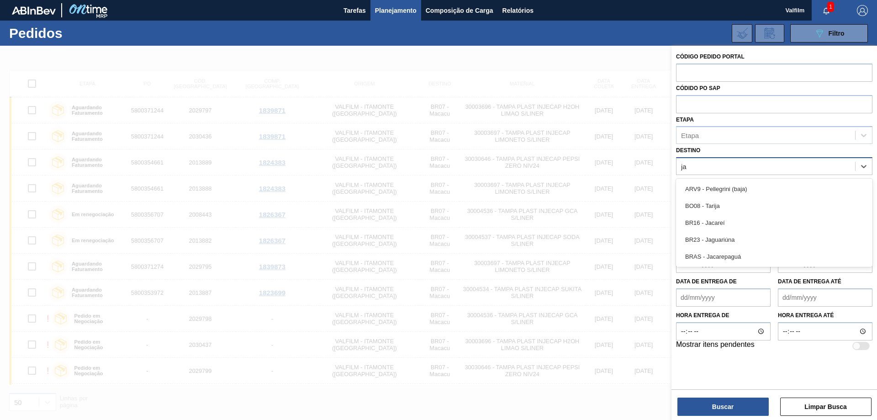
type input "jag"
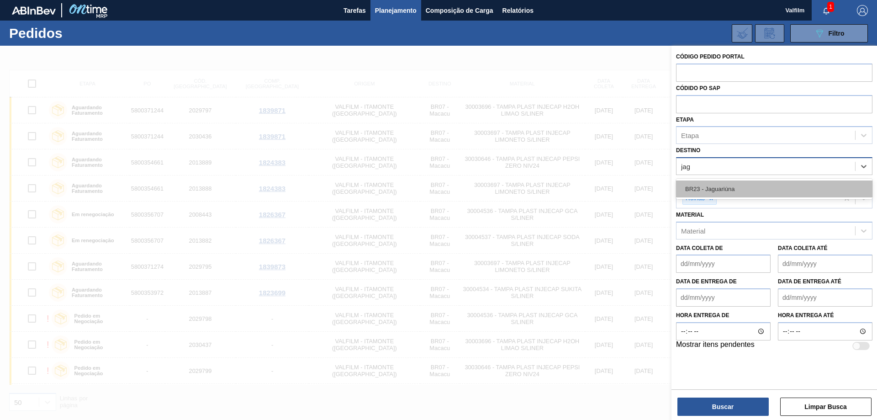
click at [739, 183] on div "BR23 - Jaguariúna" at bounding box center [774, 188] width 196 height 17
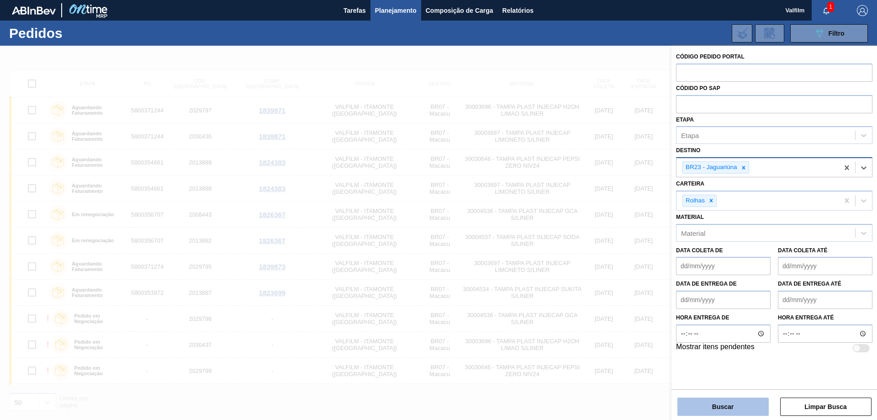
click at [735, 403] on button "Buscar" at bounding box center [723, 407] width 91 height 18
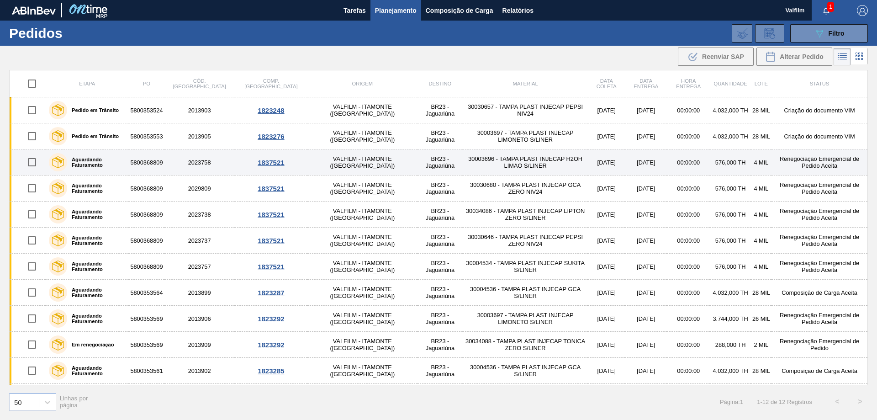
click at [470, 164] on td "30003696 - TAMPA PLAST INJECAP H2OH LIMAO S/LINER" at bounding box center [525, 162] width 125 height 26
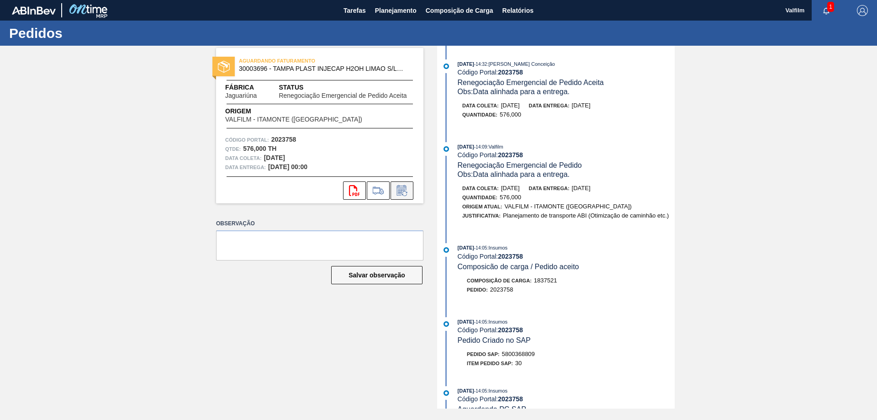
click at [403, 195] on icon at bounding box center [404, 193] width 5 height 5
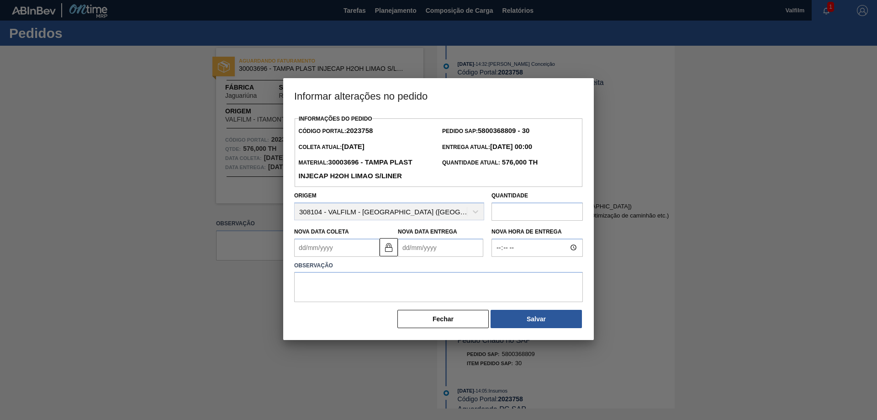
click at [363, 254] on Coleta2023758 "Nova Data Coleta" at bounding box center [336, 248] width 85 height 18
click at [423, 270] on label "Observação" at bounding box center [438, 265] width 289 height 13
click at [394, 251] on button at bounding box center [389, 247] width 18 height 18
click at [350, 245] on Coleta2023758 "Nova Data Coleta" at bounding box center [336, 248] width 85 height 18
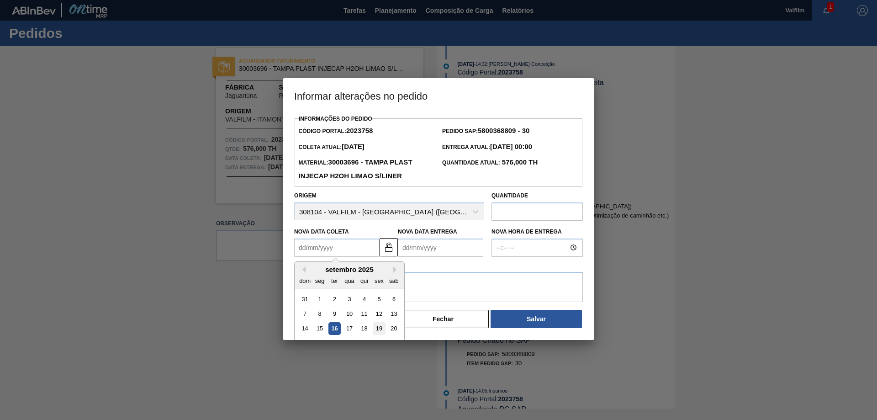
click at [379, 329] on div "19" at bounding box center [379, 328] width 12 height 12
type Coleta2023758 "[DATE]"
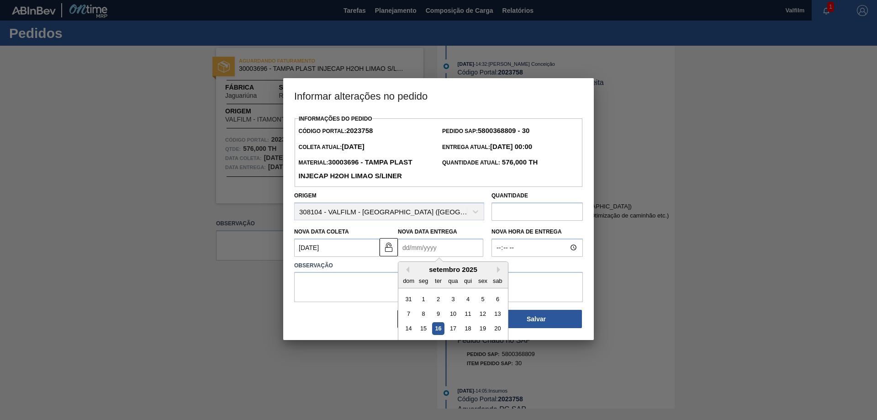
click at [420, 254] on Entrega2023758 "Nova Data Entrega" at bounding box center [440, 248] width 85 height 18
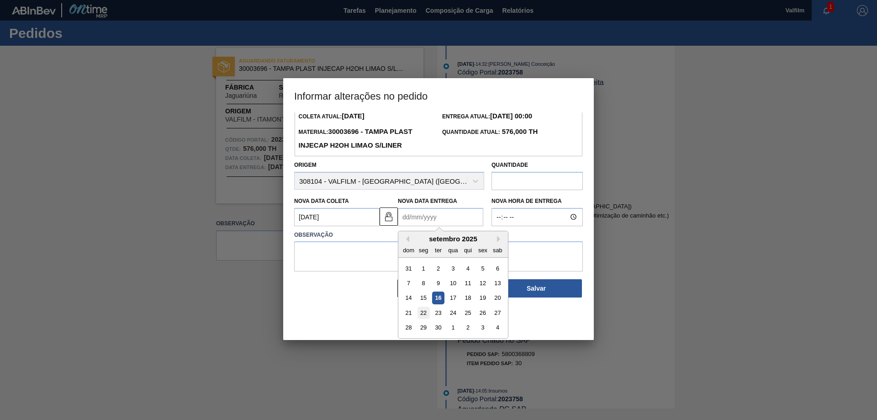
click at [425, 314] on div "22" at bounding box center [424, 313] width 12 height 12
type Entrega2023758 "[DATE]"
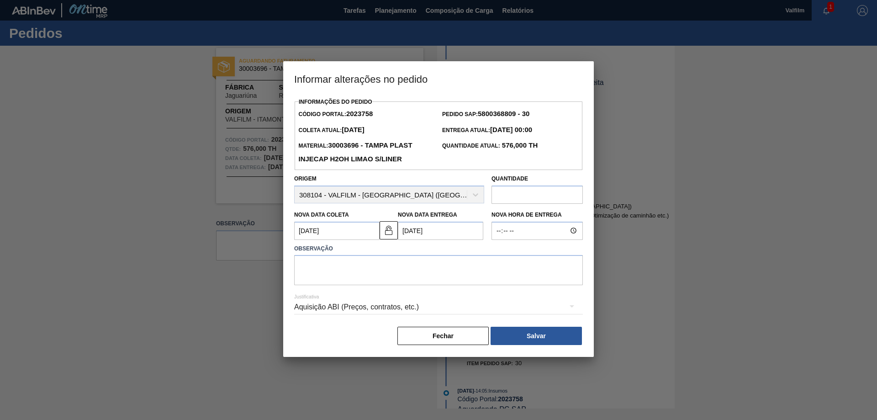
scroll to position [0, 0]
click at [383, 308] on div "Aquisição ABI (Preços, contratos, etc.)" at bounding box center [438, 307] width 289 height 26
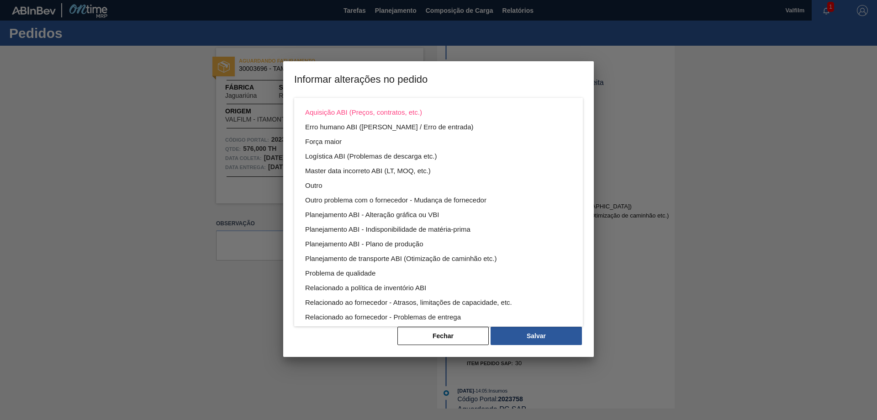
scroll to position [49, 0]
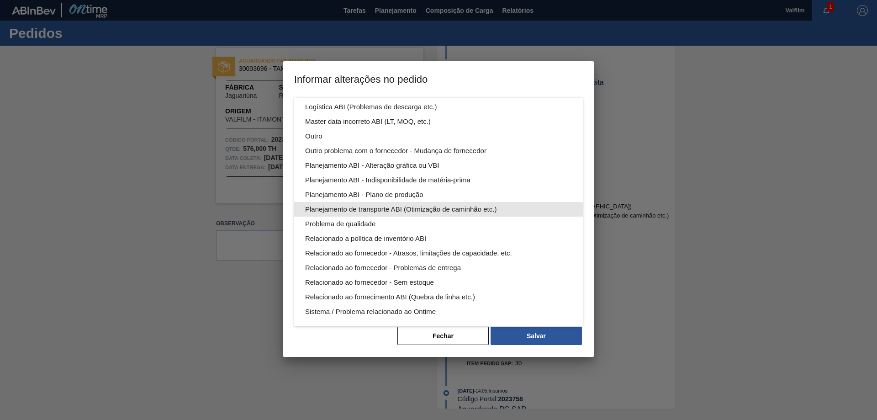
click at [474, 208] on div "Planejamento de transporte ABI (Otimização de caminhão etc.)" at bounding box center [438, 209] width 267 height 15
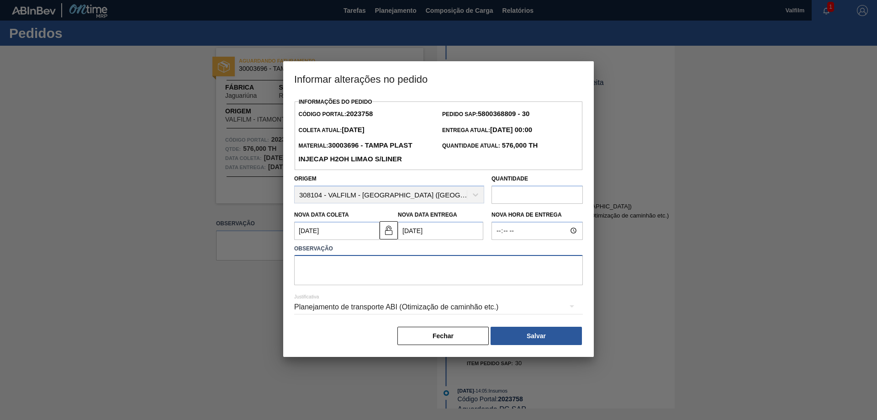
click at [369, 261] on textarea at bounding box center [438, 270] width 289 height 30
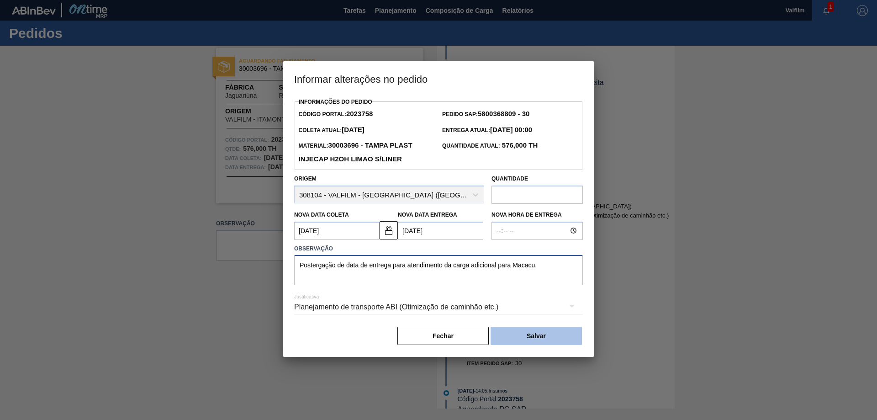
type textarea "Postergação de data de entrega para atendimento da carga adicional para Macacu."
click at [546, 334] on button "Salvar" at bounding box center [536, 336] width 91 height 18
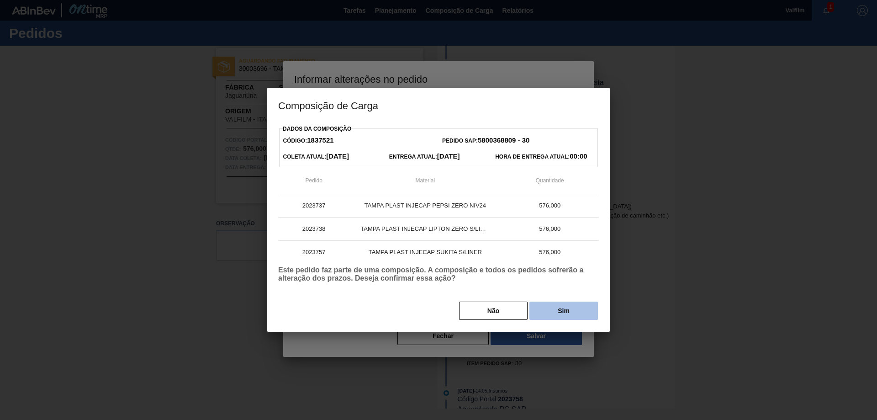
click at [557, 309] on button "Sim" at bounding box center [564, 311] width 69 height 18
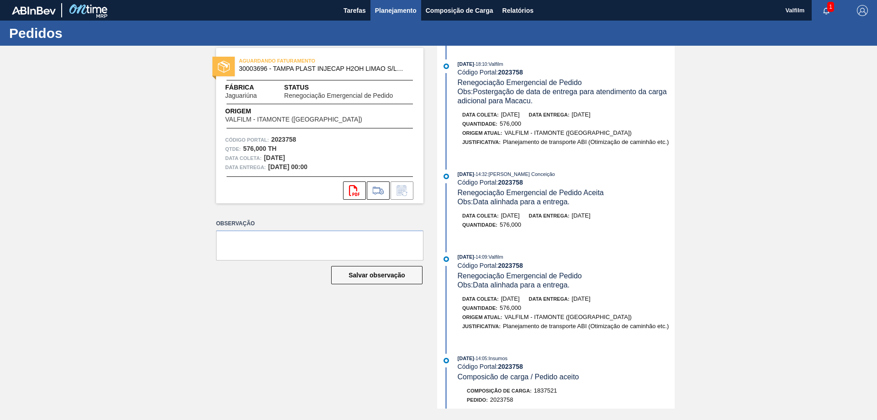
click at [389, 8] on span "Planejamento" at bounding box center [396, 10] width 42 height 11
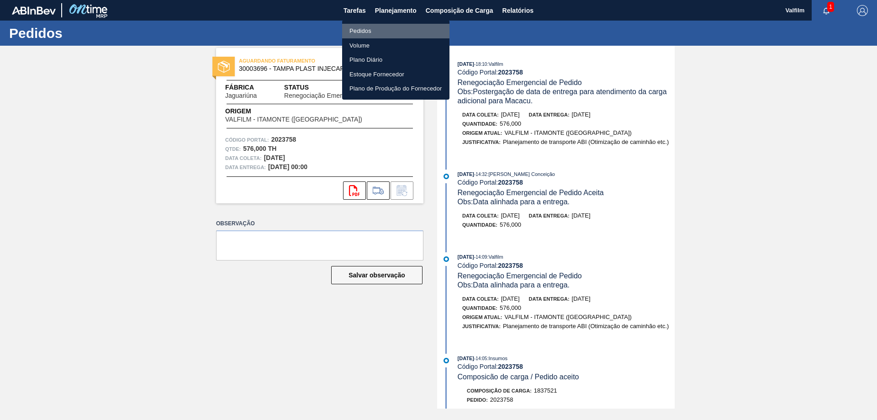
click at [377, 27] on li "Pedidos" at bounding box center [395, 31] width 107 height 15
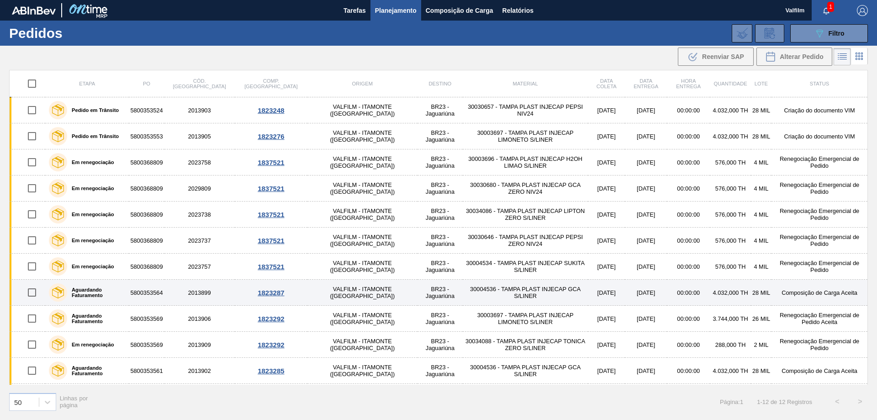
click at [625, 291] on td "[DATE]" at bounding box center [646, 293] width 42 height 26
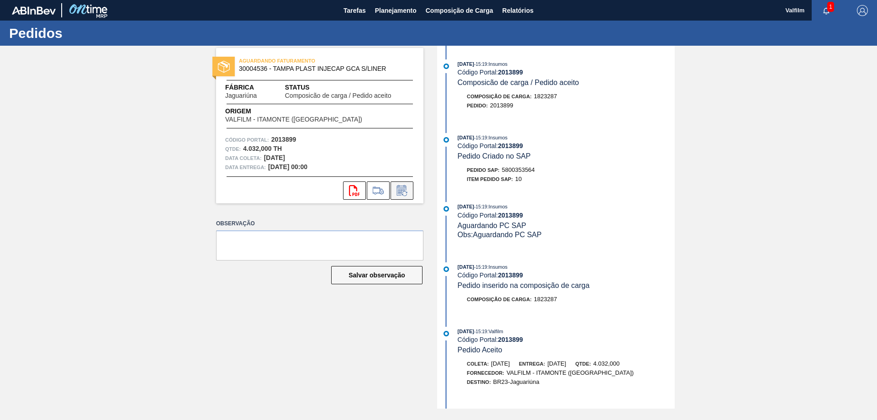
click at [398, 190] on icon at bounding box center [402, 190] width 15 height 11
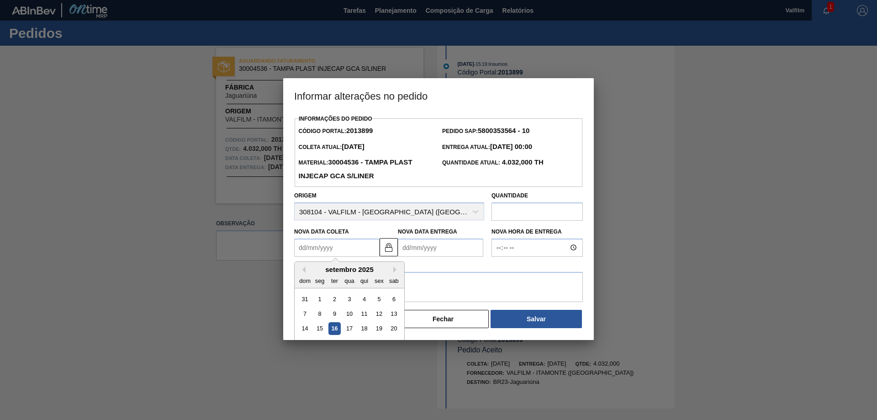
click at [356, 248] on Coleta2013899 "Nova Data Coleta" at bounding box center [336, 248] width 85 height 18
click at [368, 331] on div "18" at bounding box center [364, 328] width 12 height 12
type Coleta2013899 "[DATE]"
type Entrega2013899 "[DATE]"
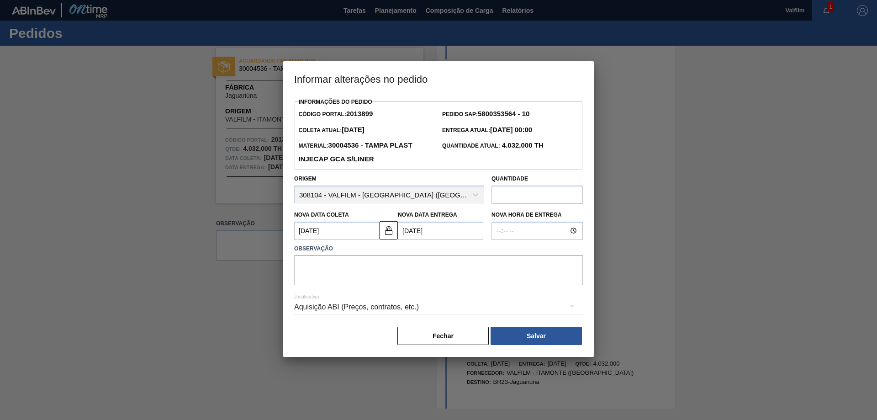
click at [403, 292] on div "Justificativa Aquisição ABI (Preços, contratos, etc.)" at bounding box center [438, 301] width 289 height 33
click at [398, 303] on div "Aquisição ABI (Preços, contratos, etc.)" at bounding box center [438, 307] width 289 height 26
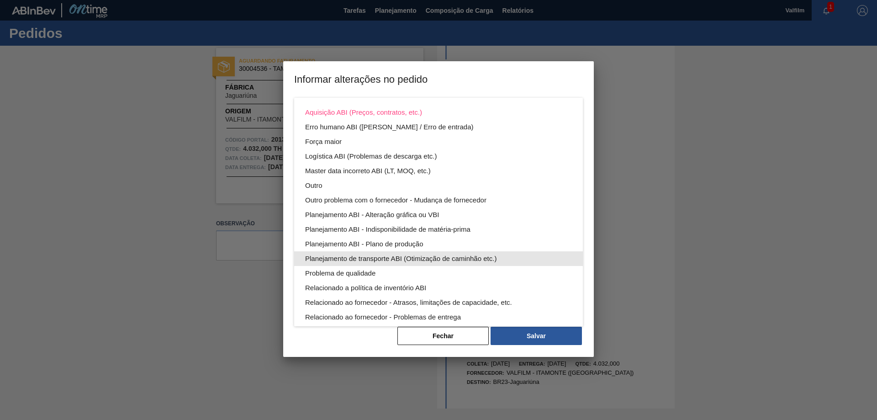
click at [435, 257] on div "Planejamento de transporte ABI (Otimização de caminhão etc.)" at bounding box center [438, 258] width 267 height 15
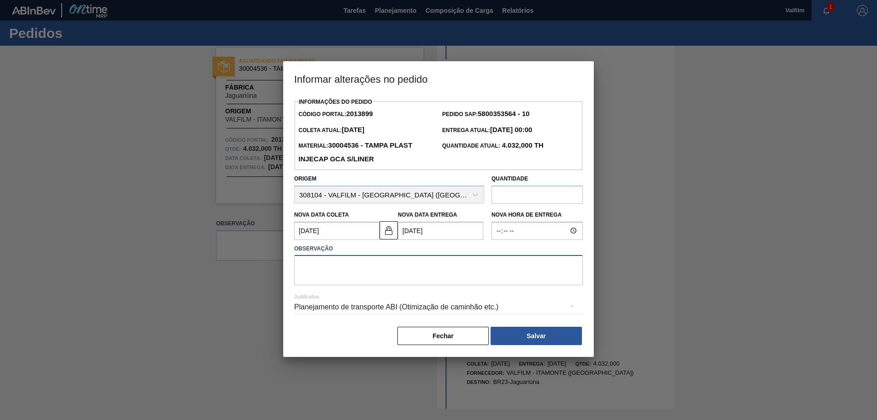
click at [402, 267] on textarea at bounding box center [438, 270] width 289 height 30
type textarea "A"
click at [345, 268] on textarea "Ajuste de data para melhora do fluxo logístico." at bounding box center [438, 270] width 289 height 30
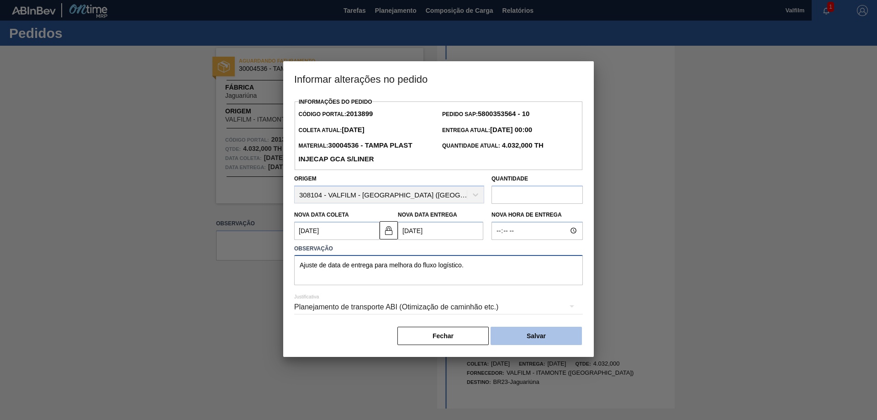
type textarea "Ajuste de data de entrega para melhora do fluxo logístico."
click at [544, 340] on button "Salvar" at bounding box center [536, 336] width 91 height 18
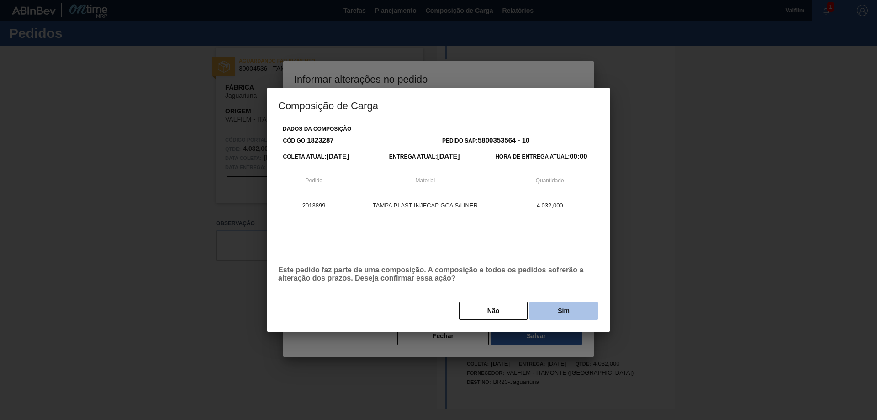
click at [555, 309] on button "Sim" at bounding box center [564, 311] width 69 height 18
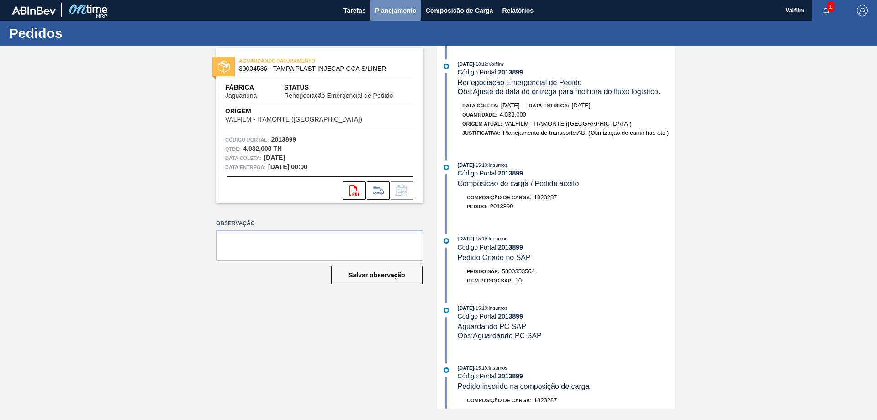
click at [393, 6] on span "Planejamento" at bounding box center [396, 10] width 42 height 11
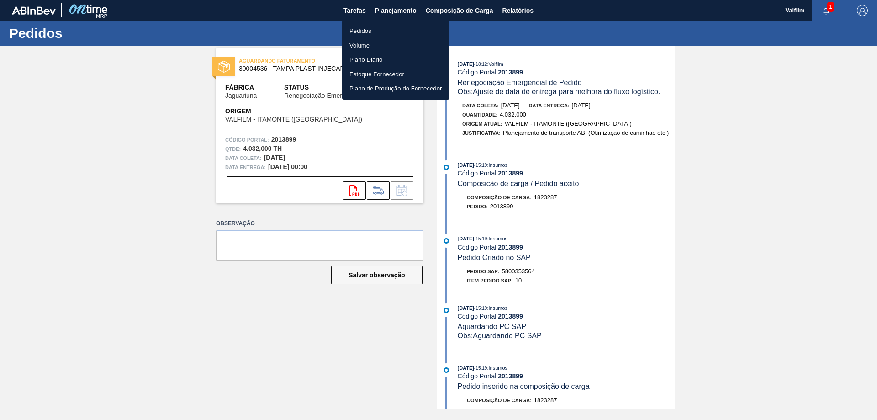
click at [368, 30] on li "Pedidos" at bounding box center [395, 31] width 107 height 15
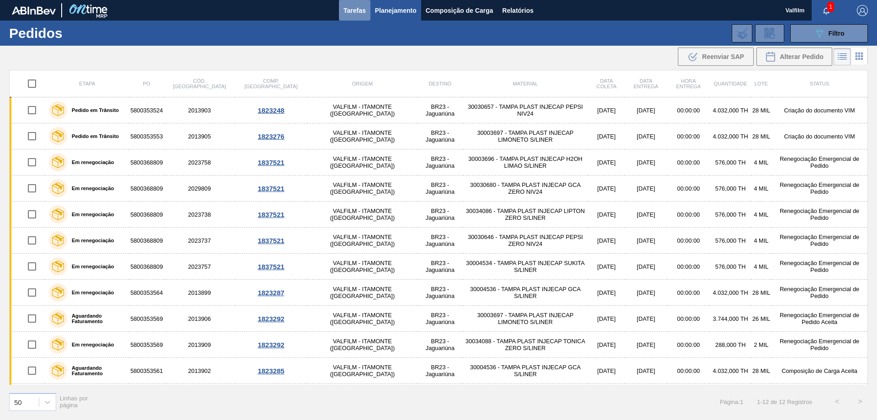
click at [353, 12] on span "Tarefas" at bounding box center [355, 10] width 22 height 11
